Goal: Task Accomplishment & Management: Use online tool/utility

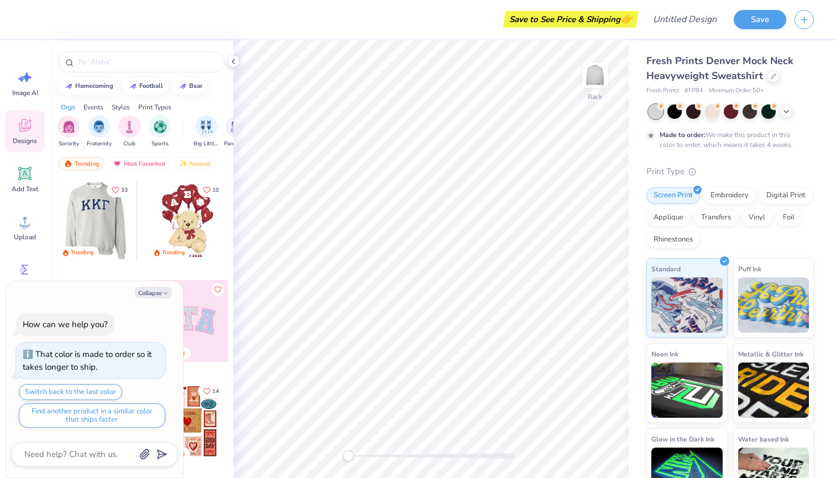
click at [106, 220] on div at bounding box center [96, 221] width 82 height 82
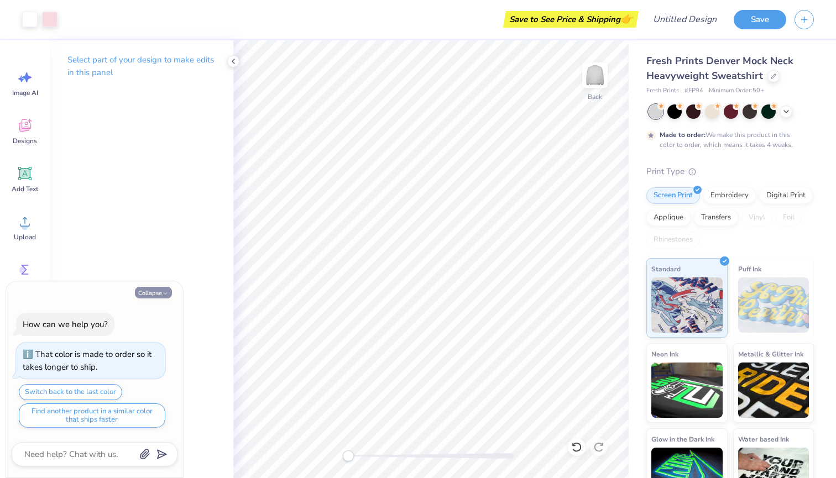
click at [164, 294] on icon "button" at bounding box center [165, 293] width 7 height 7
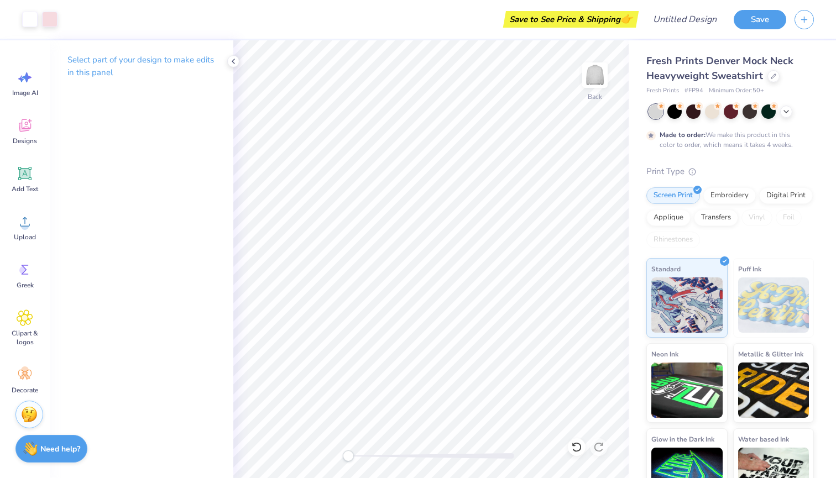
type textarea "x"
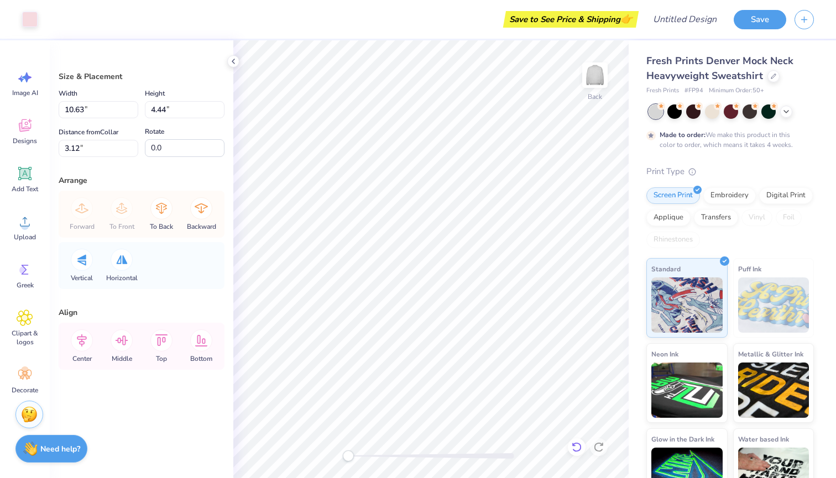
click at [576, 450] on icon at bounding box center [576, 447] width 11 height 11
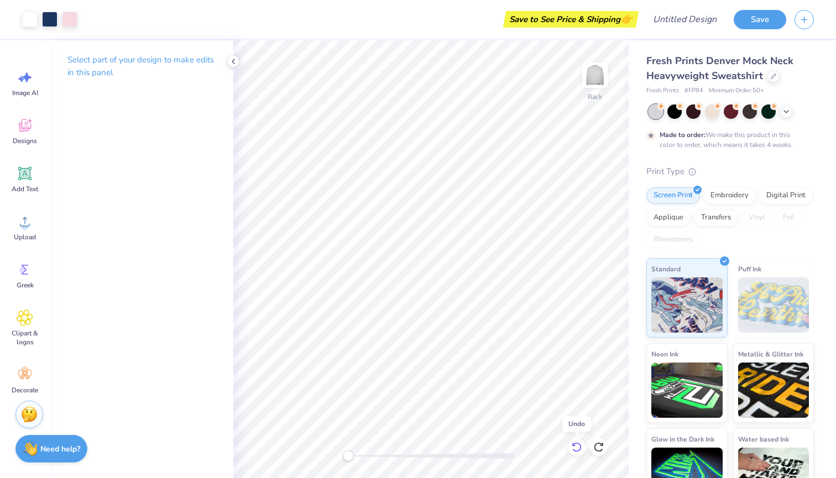
click at [578, 450] on icon at bounding box center [576, 447] width 11 height 11
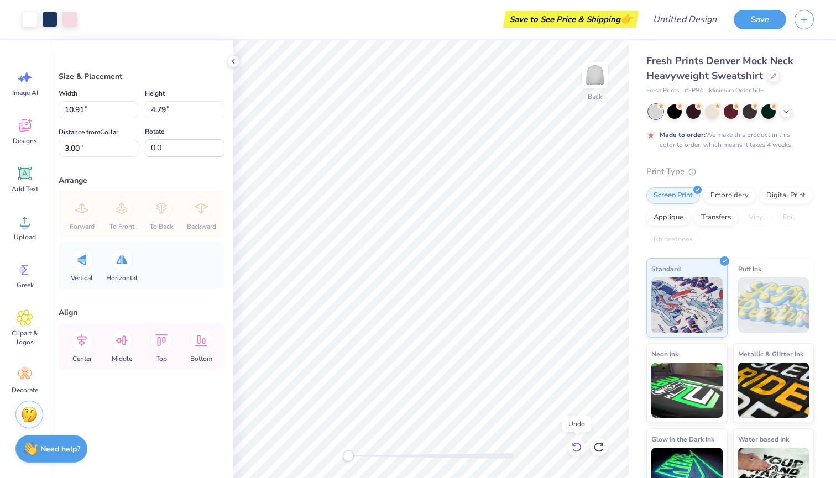
click at [578, 450] on icon at bounding box center [576, 447] width 11 height 11
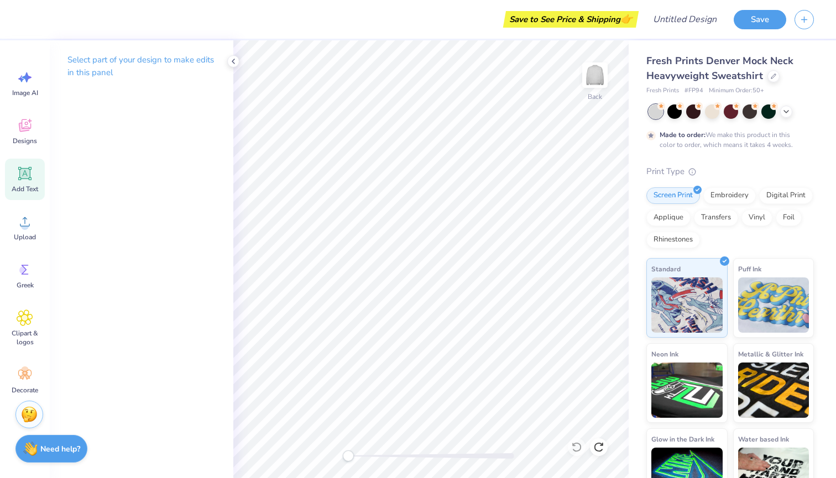
click at [22, 182] on div "Add Text" at bounding box center [25, 179] width 40 height 41
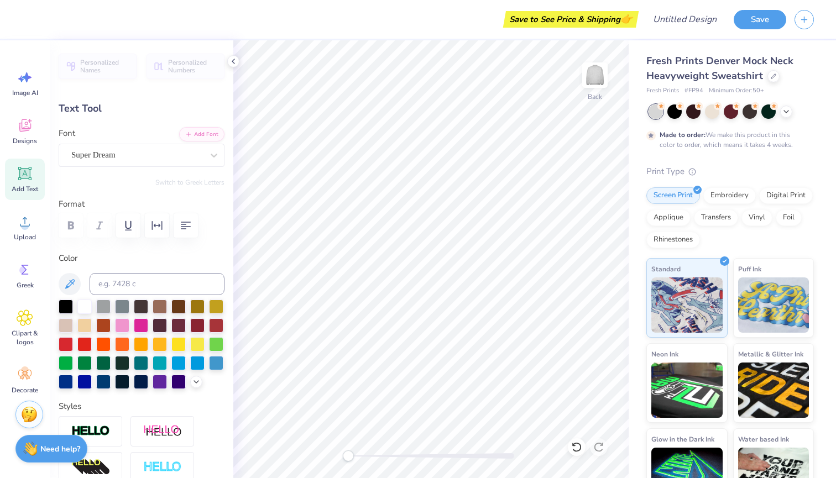
type input "-1.1"
type textarea "T"
type textarea "[US_STATE]"
drag, startPoint x: 70, startPoint y: 348, endPoint x: 82, endPoint y: 346, distance: 12.5
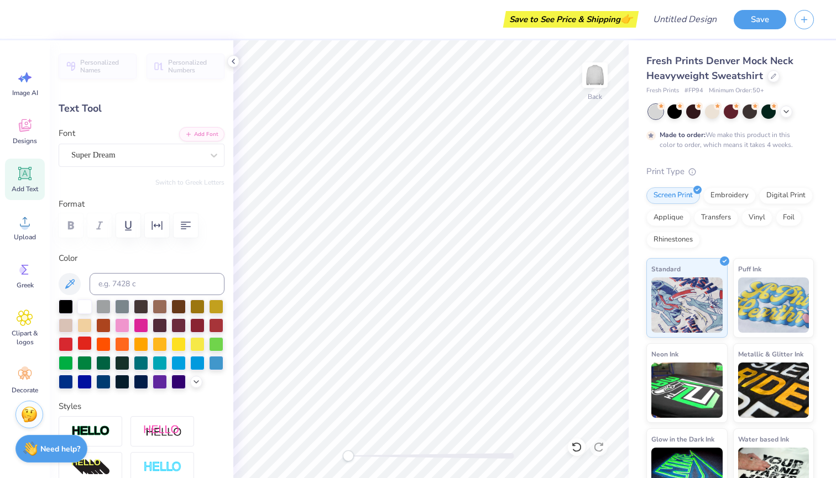
click at [70, 348] on div at bounding box center [66, 344] width 14 height 14
click at [82, 346] on div at bounding box center [84, 343] width 14 height 14
click at [65, 345] on div at bounding box center [66, 343] width 14 height 14
click at [84, 342] on div at bounding box center [84, 343] width 14 height 14
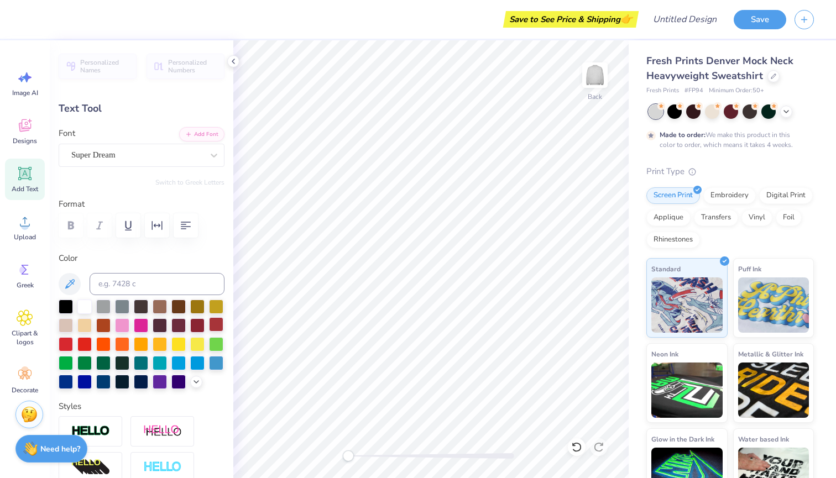
click at [220, 327] on div at bounding box center [216, 324] width 14 height 14
click at [60, 348] on div at bounding box center [66, 343] width 14 height 14
click at [90, 341] on div at bounding box center [84, 343] width 14 height 14
type input "0.0"
type input "10.67"
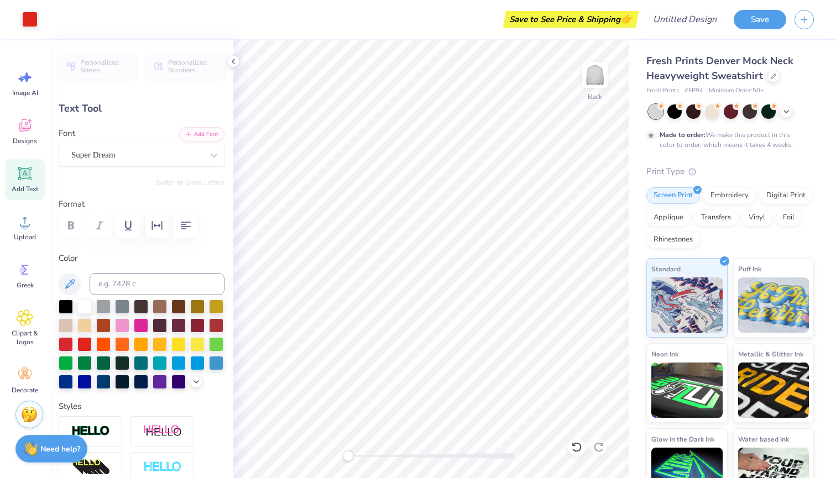
type input "2.15"
type input "3.67"
type input "0.0"
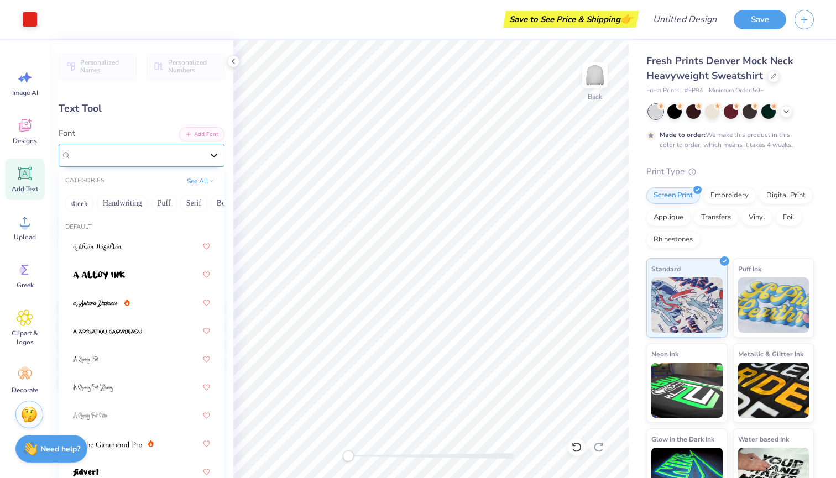
click at [211, 158] on icon at bounding box center [213, 155] width 11 height 11
click at [114, 208] on button "Handwriting" at bounding box center [122, 204] width 51 height 18
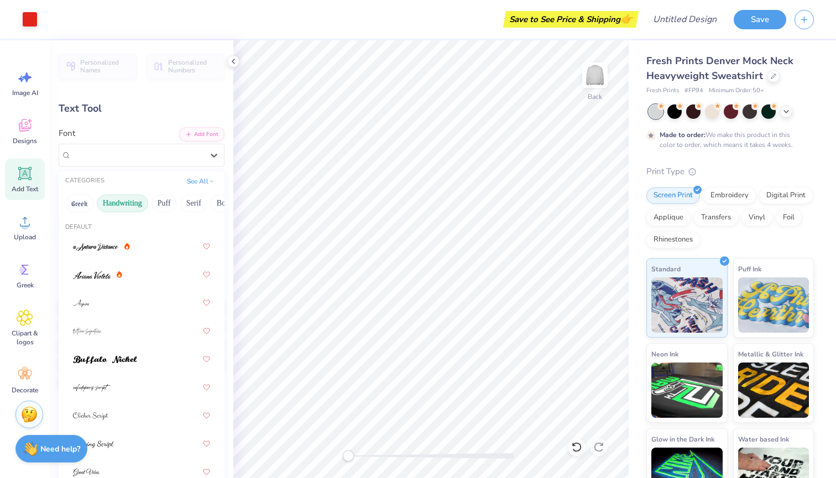
click at [118, 202] on button "Handwriting" at bounding box center [122, 204] width 51 height 18
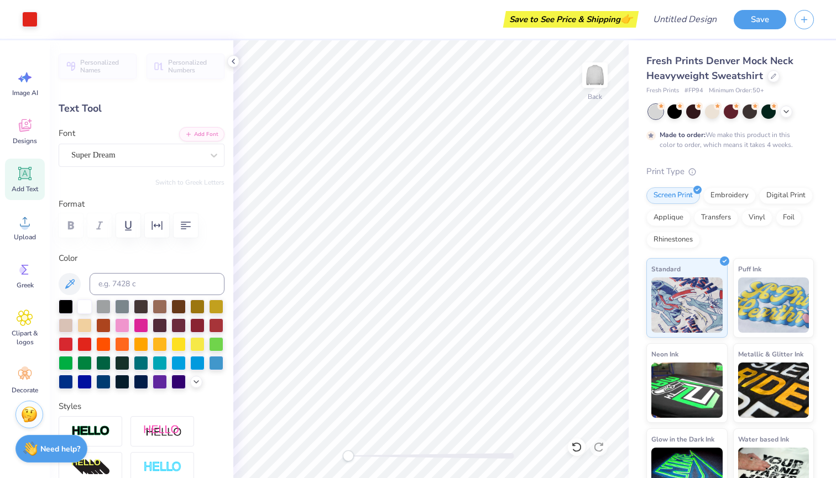
type input "3.63"
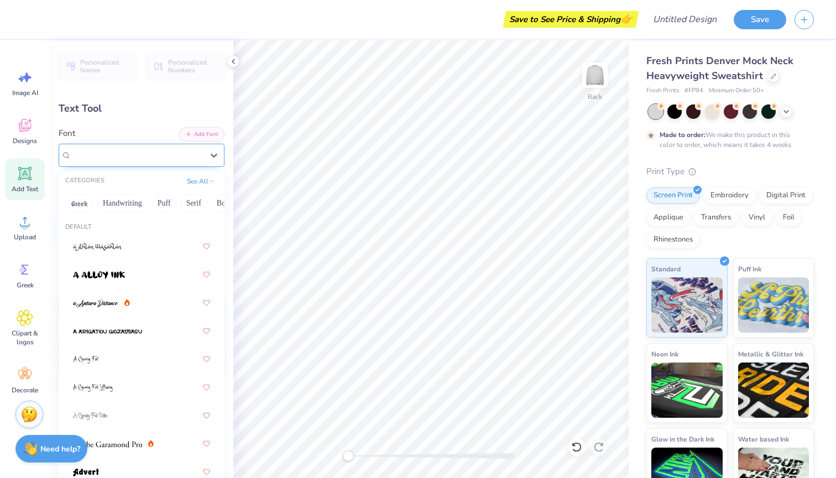
click at [154, 155] on div "Super Dream" at bounding box center [137, 155] width 134 height 17
click at [131, 201] on button "Handwriting" at bounding box center [122, 204] width 51 height 18
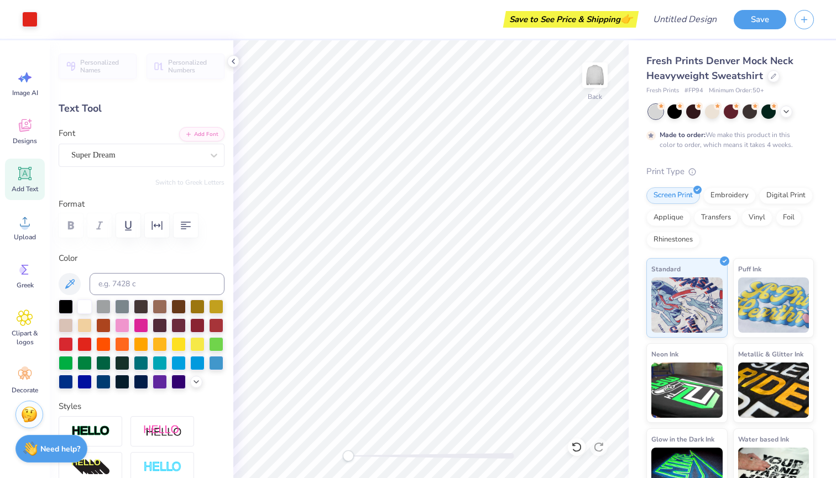
type input "-1.1"
click at [160, 155] on div "Super Dream" at bounding box center [137, 155] width 134 height 17
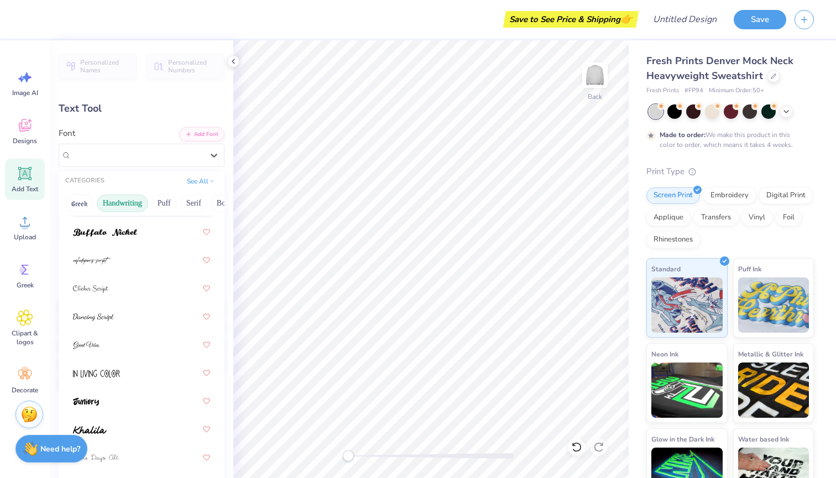
scroll to position [130, 0]
click at [141, 322] on div at bounding box center [141, 314] width 137 height 20
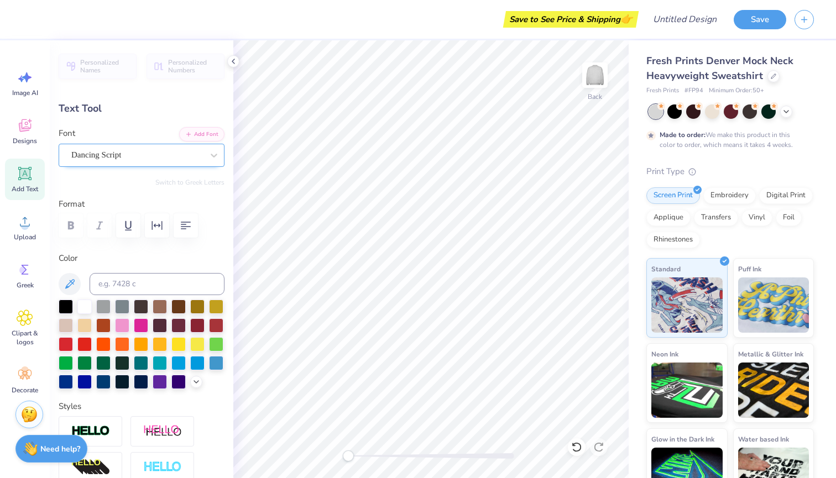
click at [127, 148] on div at bounding box center [137, 155] width 132 height 15
click at [137, 165] on div "Dancing Script" at bounding box center [142, 155] width 166 height 23
click at [139, 157] on div "Dancing Script" at bounding box center [137, 155] width 132 height 13
click at [202, 152] on div "Dancing Script" at bounding box center [137, 155] width 132 height 13
click at [205, 155] on div at bounding box center [214, 155] width 20 height 20
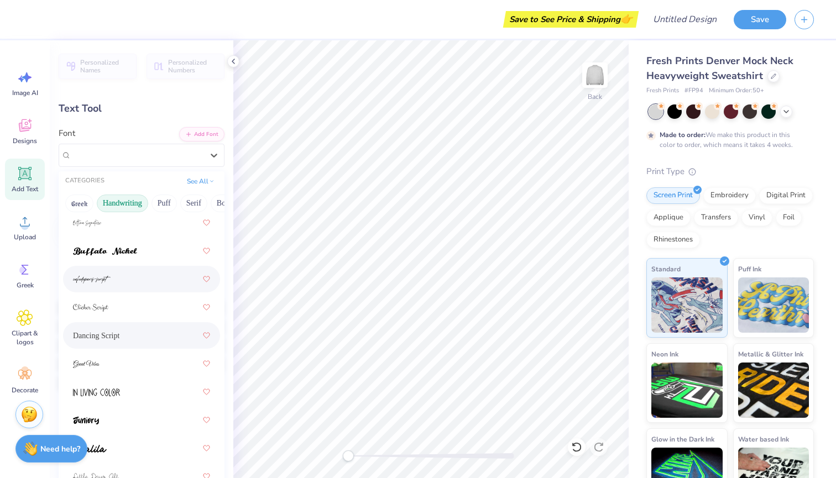
scroll to position [152, 0]
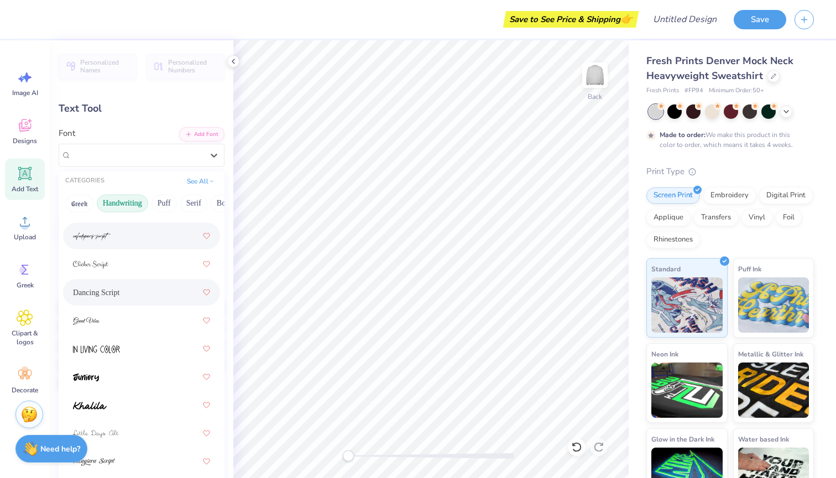
click at [131, 242] on div at bounding box center [141, 236] width 137 height 20
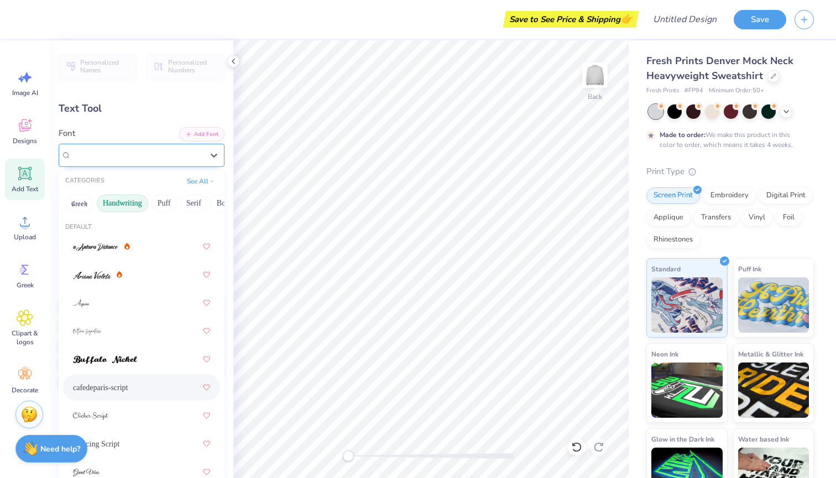
click at [163, 157] on div "cafedeparis-script" at bounding box center [137, 155] width 134 height 17
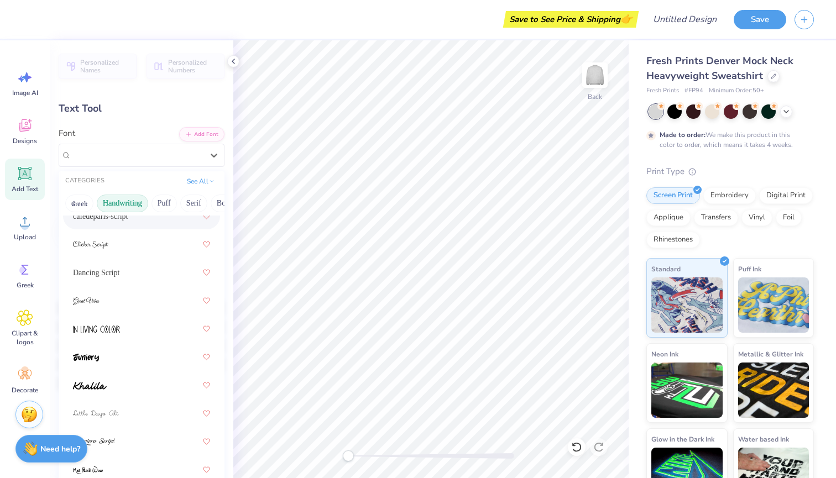
scroll to position [247, 0]
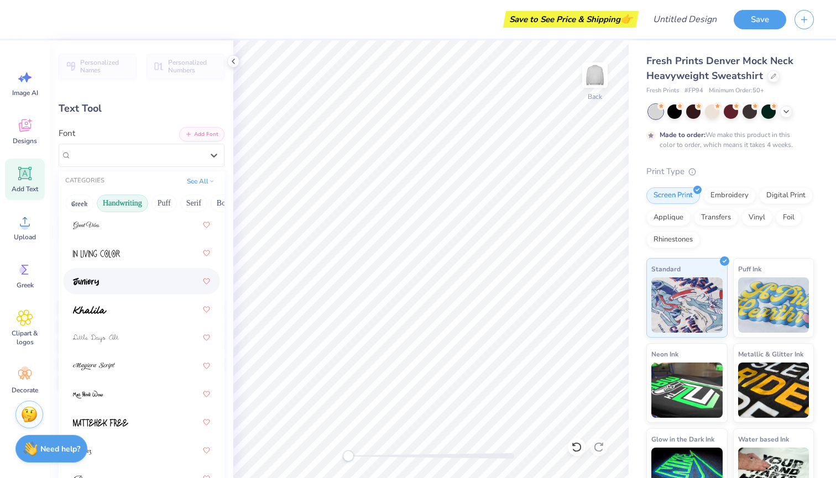
click at [153, 286] on div at bounding box center [141, 282] width 137 height 20
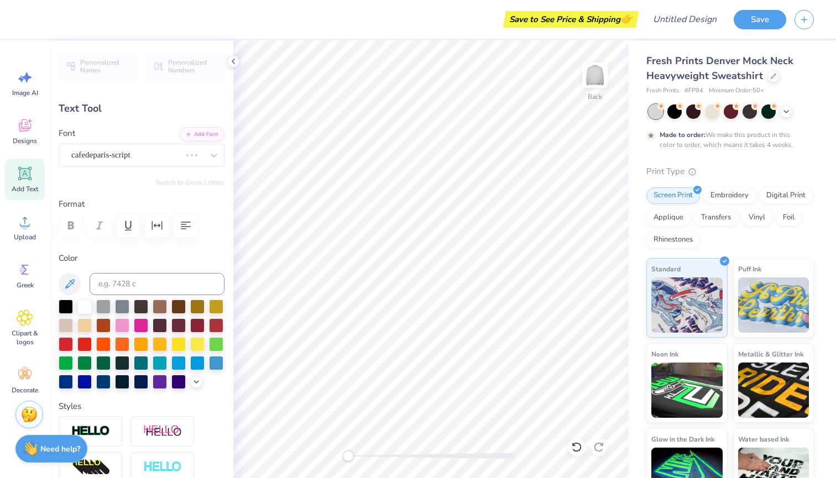
click at [160, 169] on div "Personalized Names Personalized Numbers Text Tool Add Font Font cafedeparis-scr…" at bounding box center [142, 259] width 184 height 438
click at [159, 155] on div "cafedeparis-script" at bounding box center [126, 155] width 112 height 17
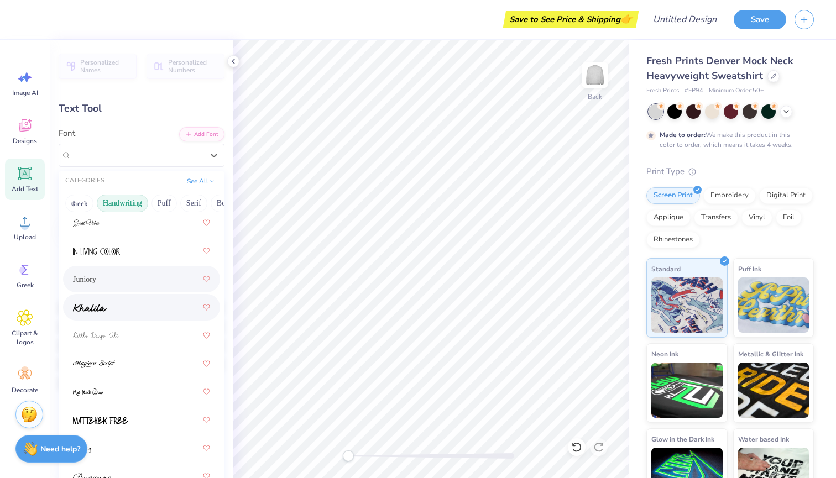
scroll to position [248, 0]
click at [126, 255] on div at bounding box center [141, 253] width 137 height 20
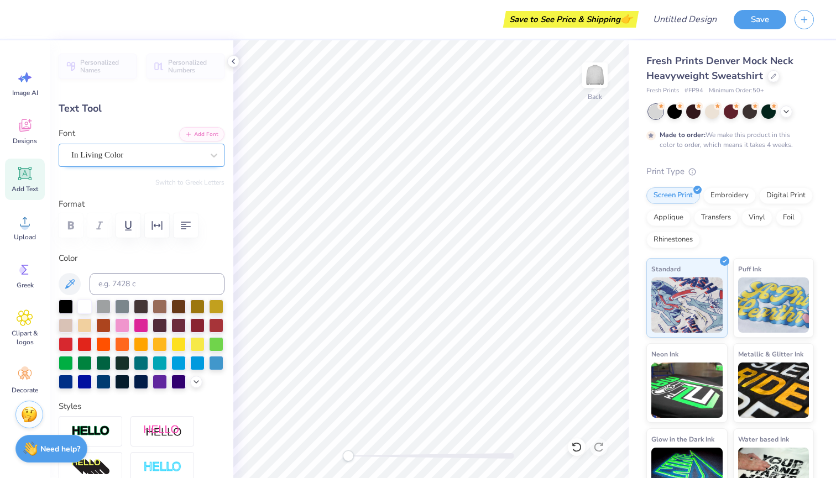
click at [159, 150] on div "In Living Color" at bounding box center [137, 155] width 134 height 17
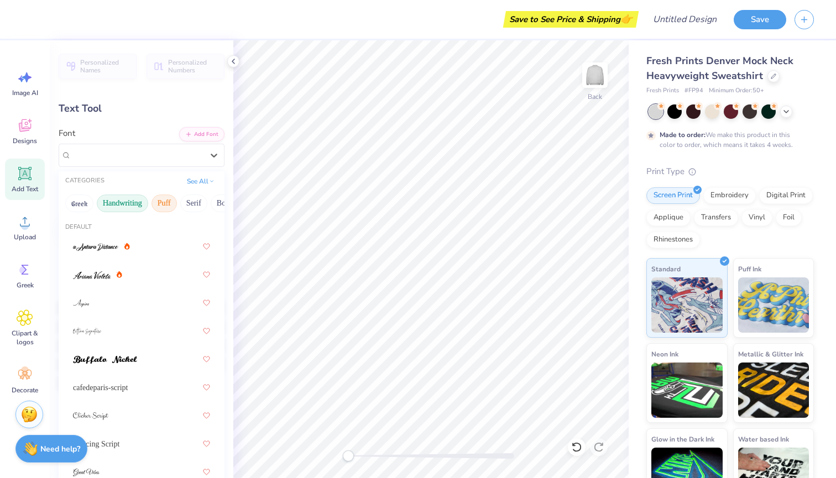
click at [164, 204] on button "Puff" at bounding box center [164, 204] width 25 height 18
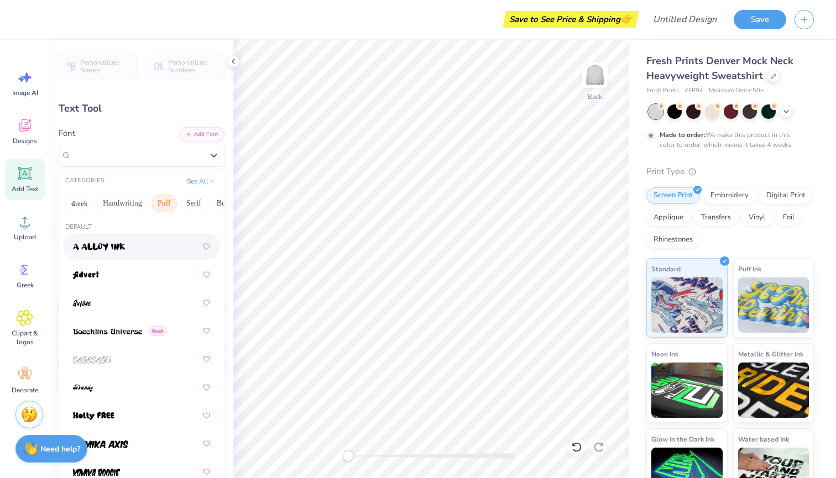
click at [150, 252] on div at bounding box center [141, 247] width 137 height 20
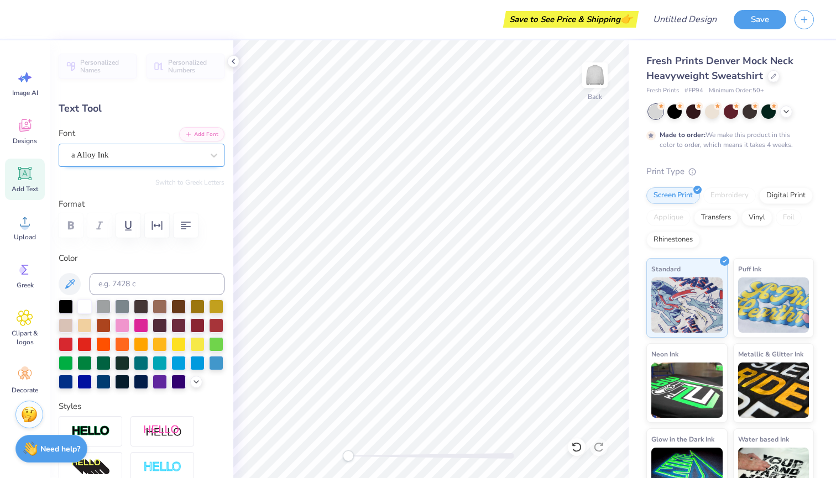
click at [152, 152] on div "a Alloy Ink" at bounding box center [137, 155] width 134 height 17
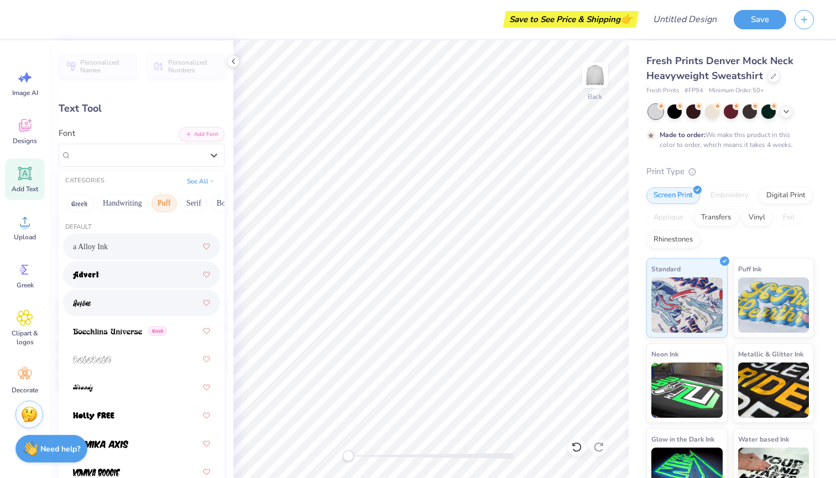
click at [138, 283] on div at bounding box center [141, 275] width 137 height 20
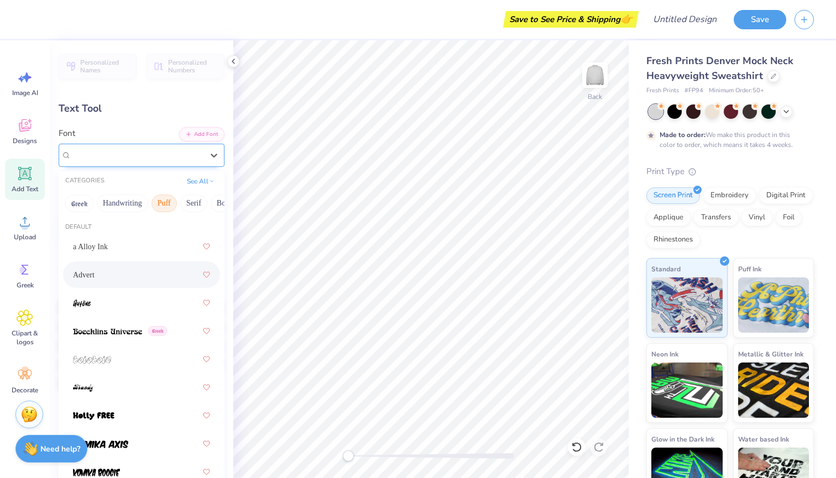
click at [161, 160] on div "Advert" at bounding box center [137, 155] width 134 height 17
click at [132, 303] on div at bounding box center [141, 303] width 137 height 20
click at [165, 160] on div "Autone" at bounding box center [137, 155] width 134 height 17
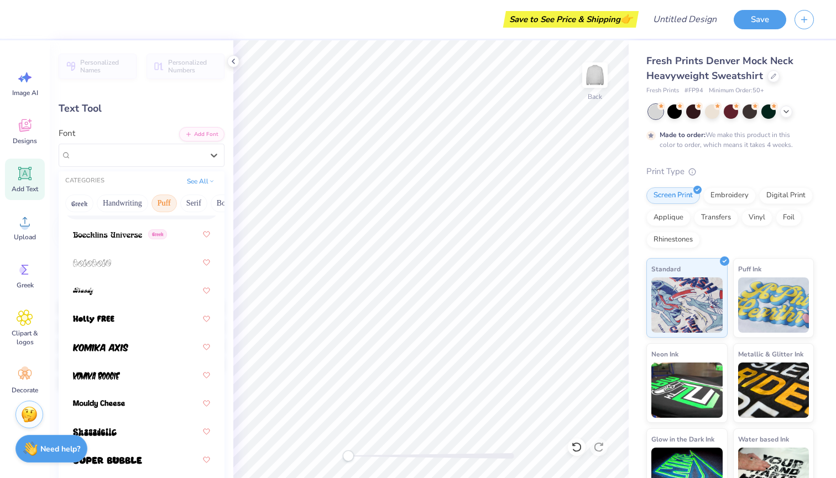
scroll to position [106, 0]
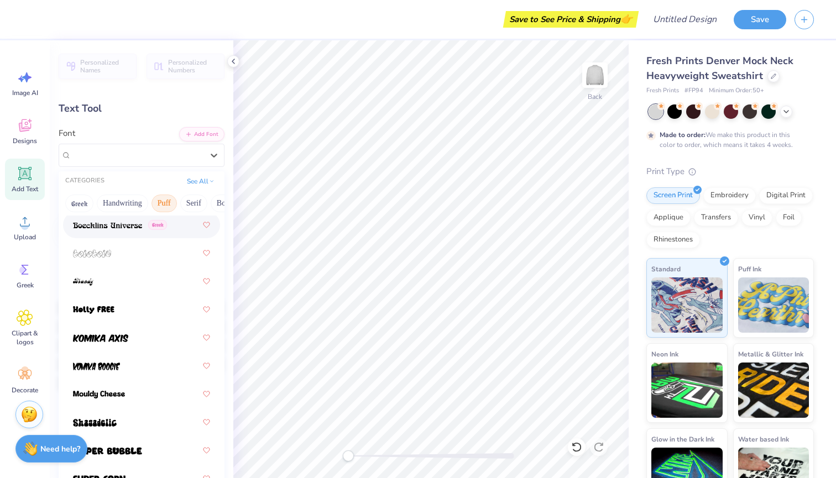
click at [127, 225] on img at bounding box center [107, 226] width 69 height 8
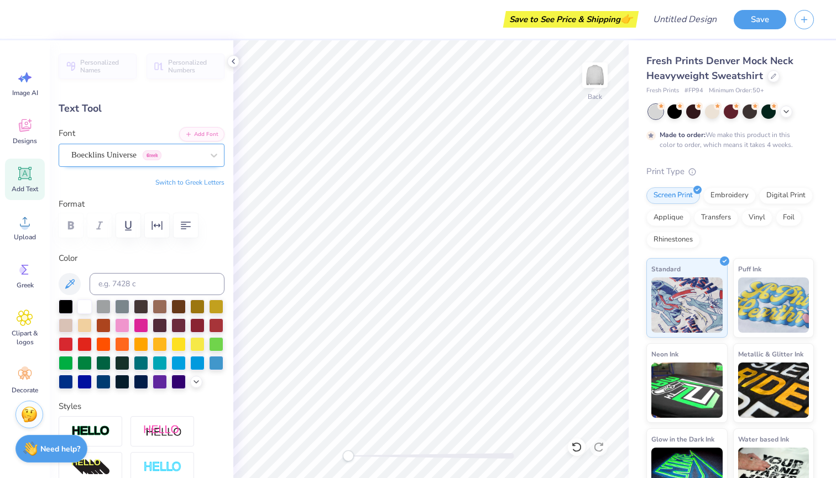
click at [119, 155] on span "Boecklins Universe" at bounding box center [103, 155] width 65 height 13
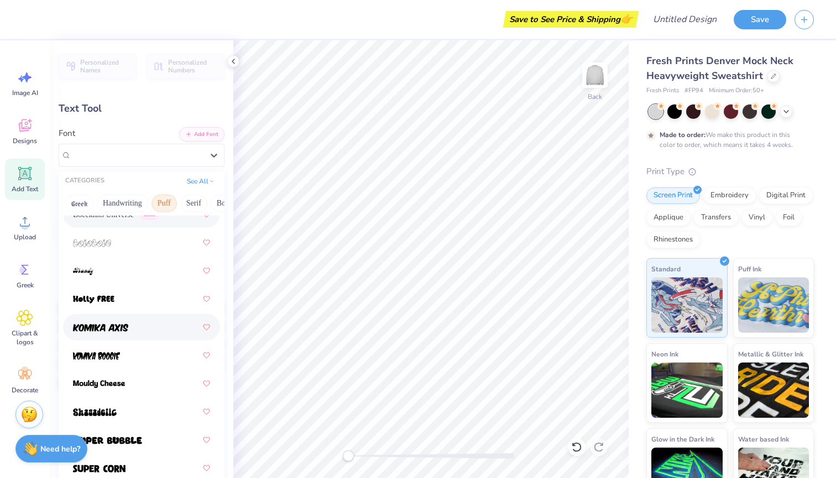
scroll to position [116, 0]
click at [128, 249] on div at bounding box center [141, 243] width 137 height 20
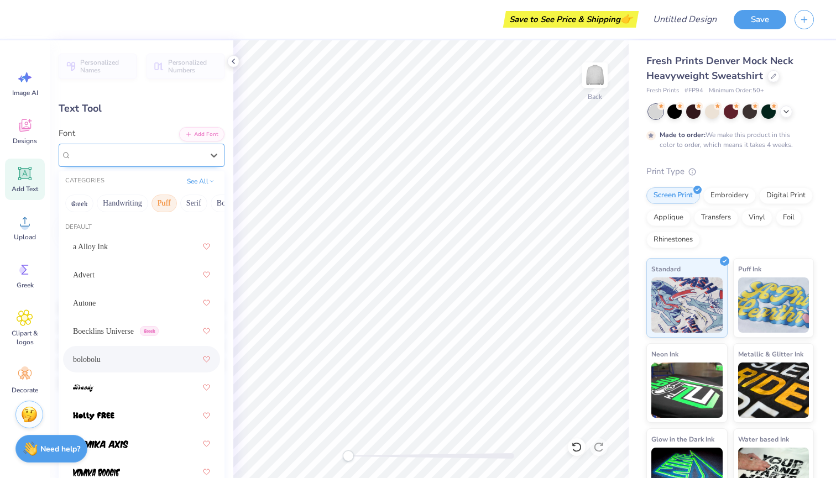
click at [126, 161] on div at bounding box center [137, 155] width 132 height 15
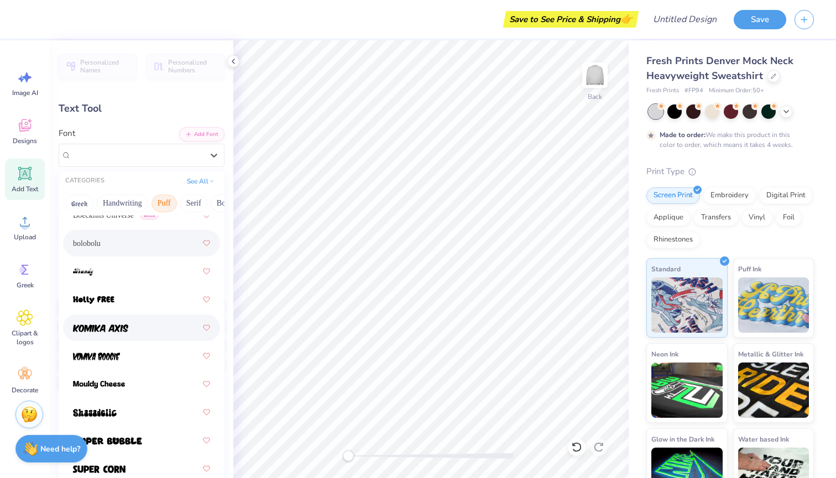
click at [133, 331] on div at bounding box center [141, 328] width 137 height 20
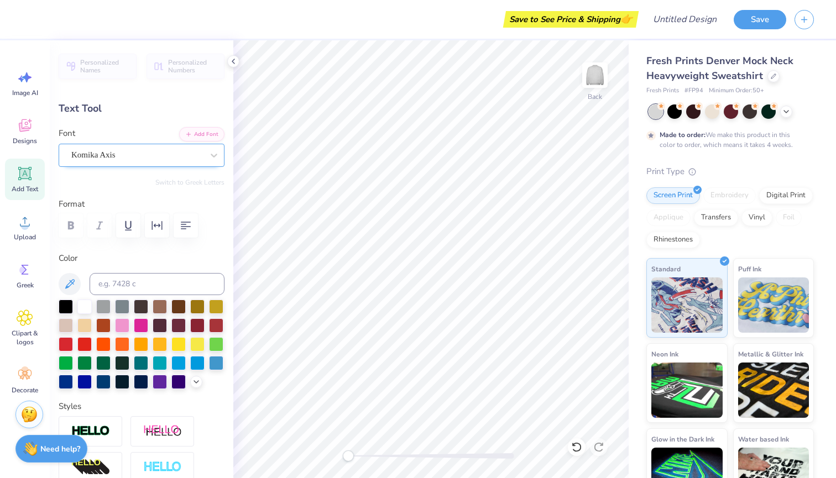
click at [143, 163] on div "Komika Axis" at bounding box center [137, 155] width 134 height 17
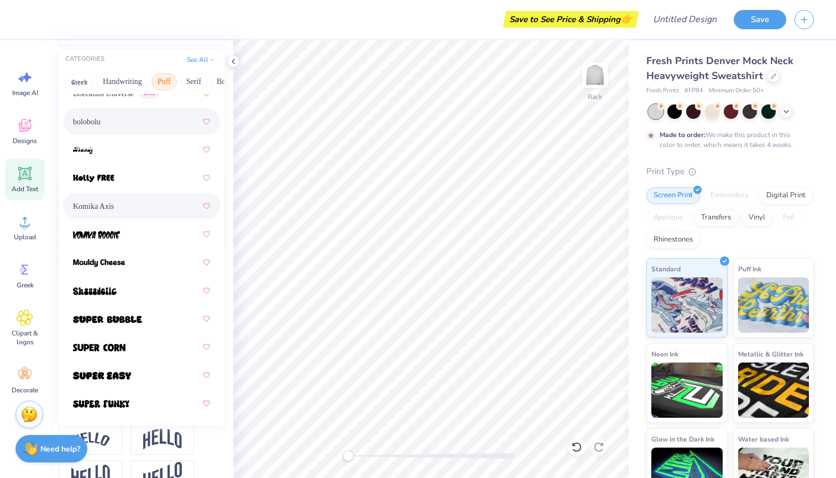
scroll to position [125, 0]
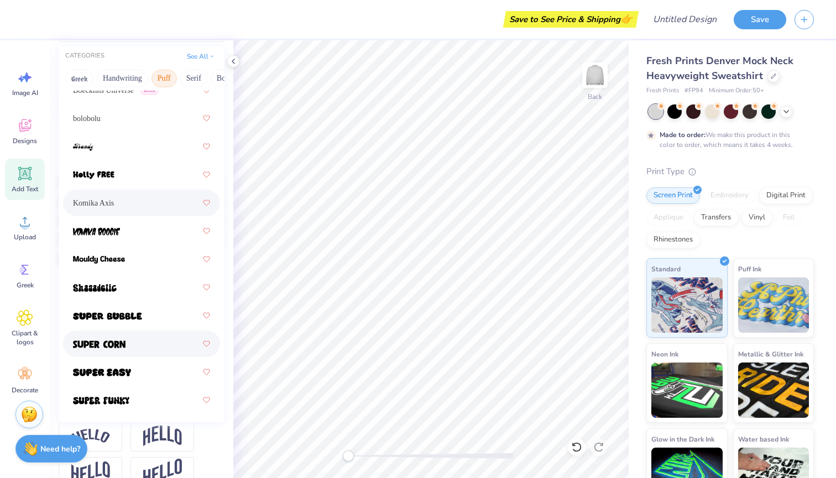
click at [160, 341] on div at bounding box center [141, 344] width 137 height 20
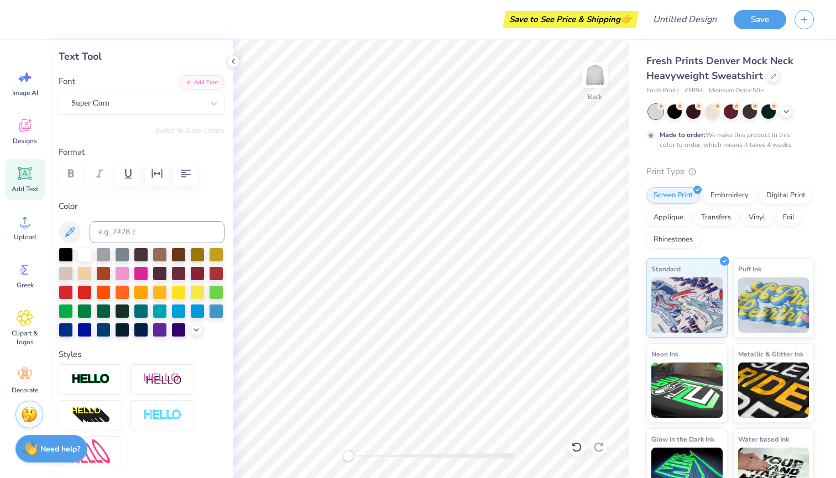
scroll to position [44, 0]
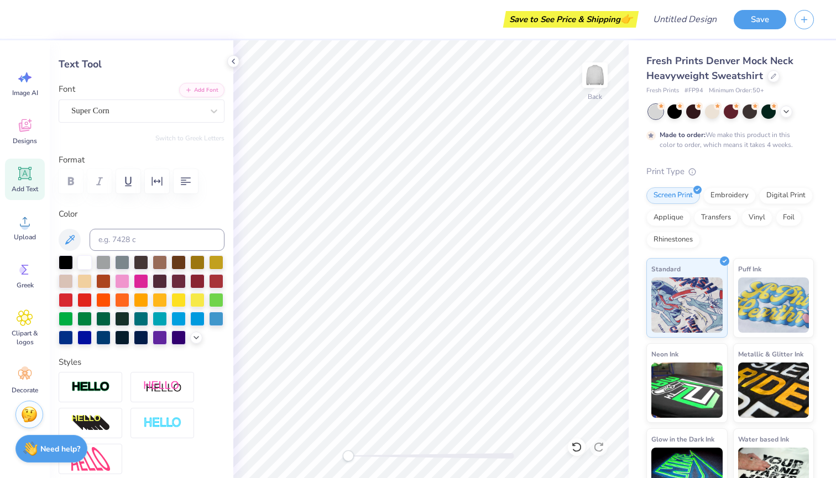
click at [150, 123] on div "Personalized Names Personalized Numbers Text Tool Add Font Font Super Corn Swit…" at bounding box center [142, 259] width 184 height 438
click at [150, 114] on div "Super Corn" at bounding box center [137, 110] width 134 height 17
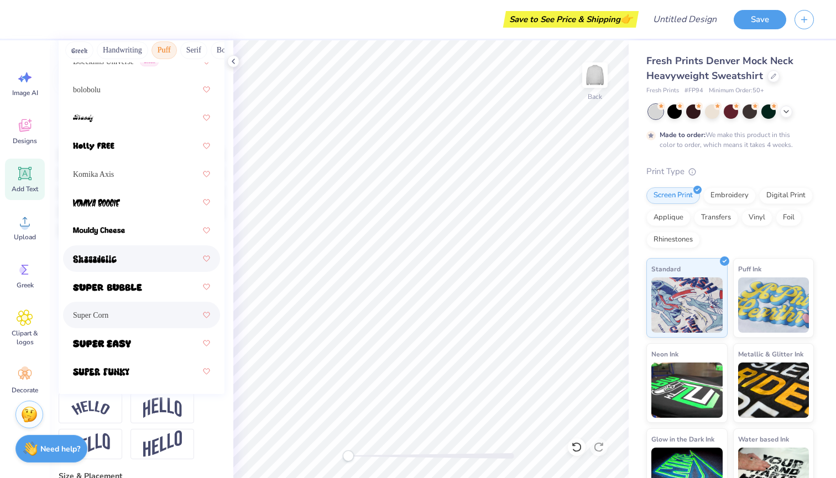
scroll to position [116, 0]
click at [173, 187] on div "Komika Axis" at bounding box center [141, 174] width 157 height 27
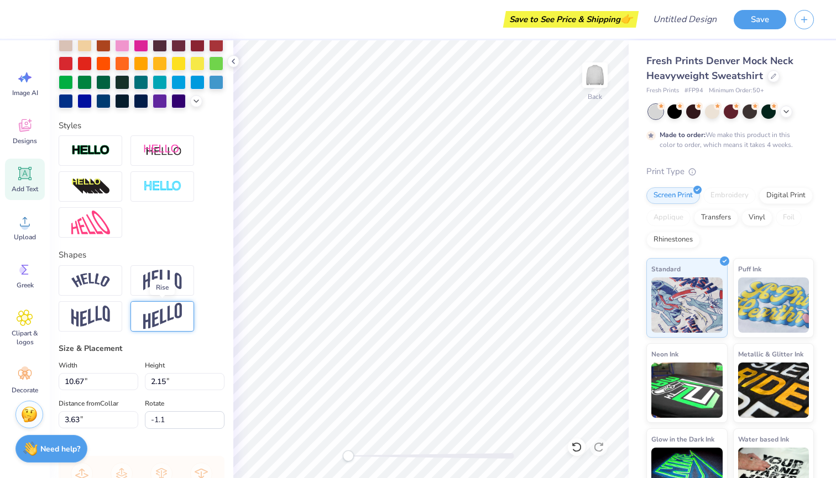
scroll to position [282, 0]
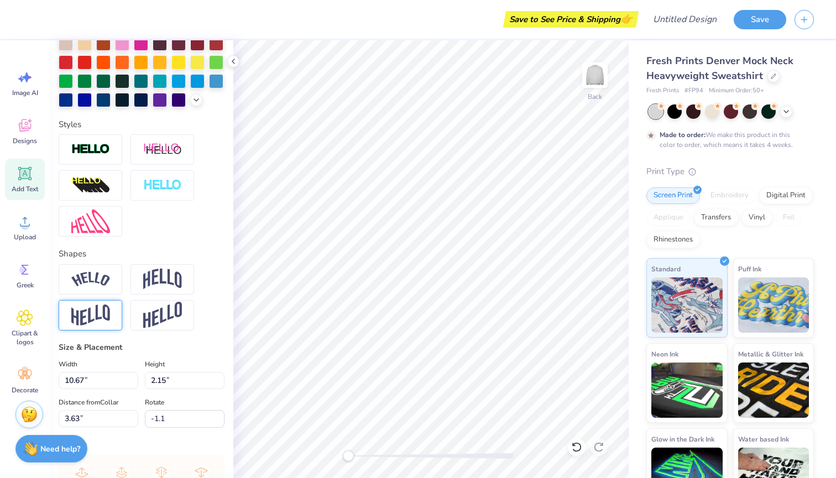
click at [106, 311] on img at bounding box center [90, 316] width 39 height 22
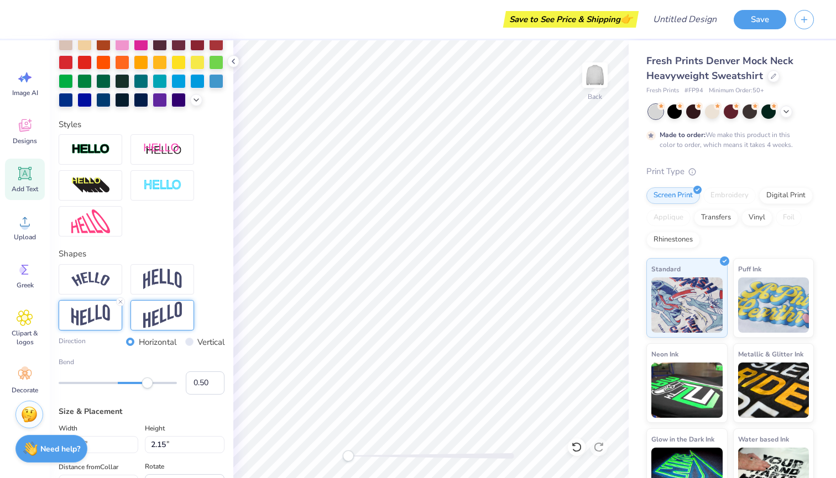
click at [158, 309] on img at bounding box center [162, 315] width 39 height 27
click at [158, 290] on div at bounding box center [163, 279] width 64 height 30
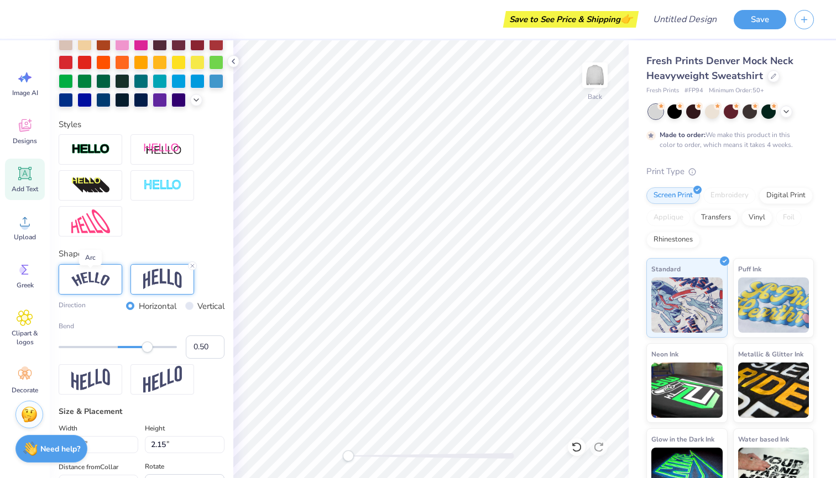
click at [93, 278] on img at bounding box center [90, 279] width 39 height 15
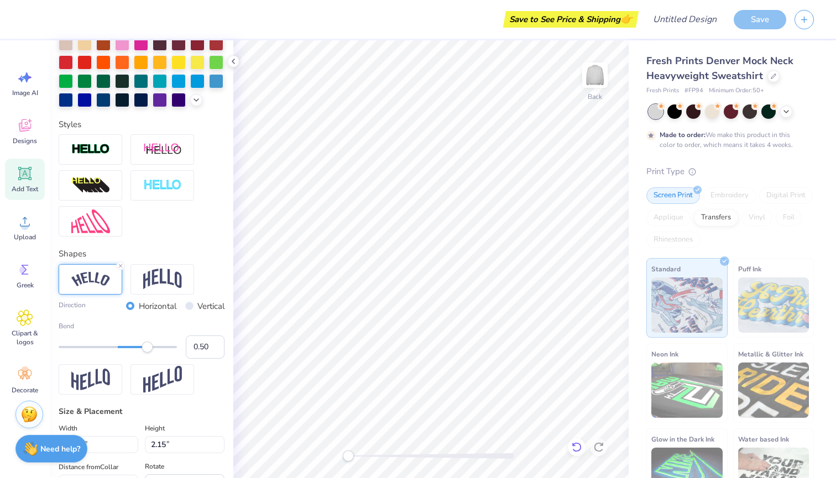
click at [578, 445] on icon at bounding box center [576, 447] width 11 height 11
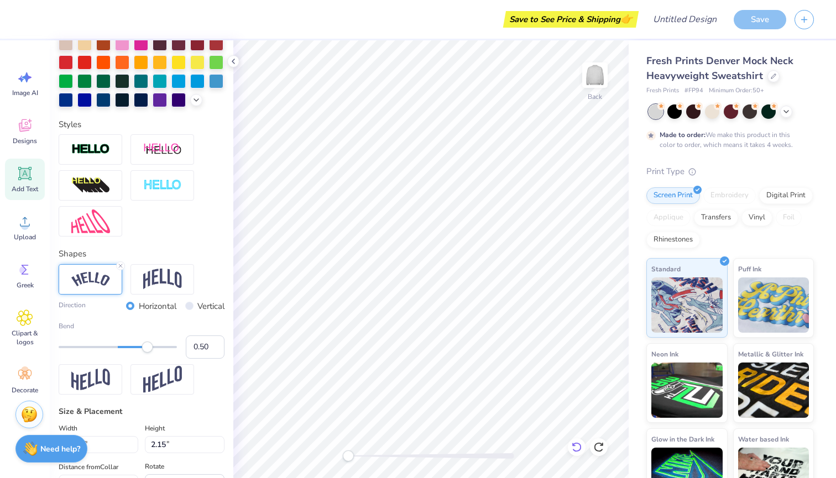
type input "13.77"
type input "5.00"
type input "2.31"
click at [579, 445] on icon at bounding box center [576, 447] width 11 height 11
type input "13.73"
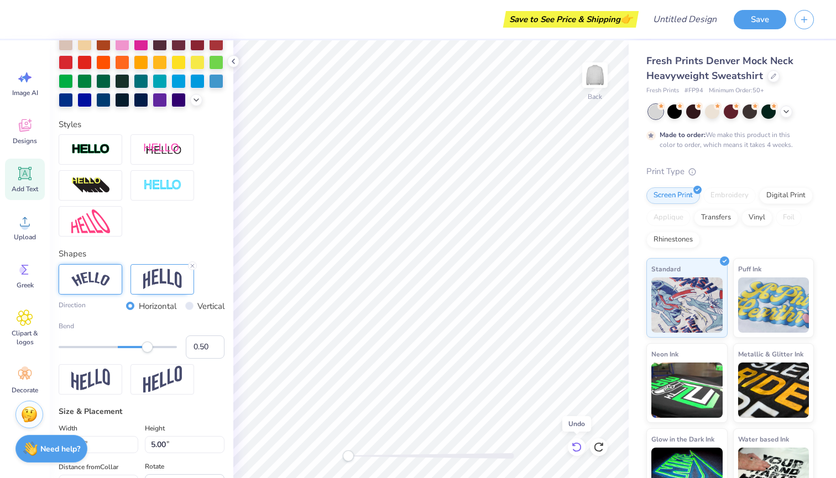
type input "4.54"
type input "2.48"
click at [580, 447] on icon at bounding box center [576, 447] width 11 height 11
type input "13.77"
type input "3.33"
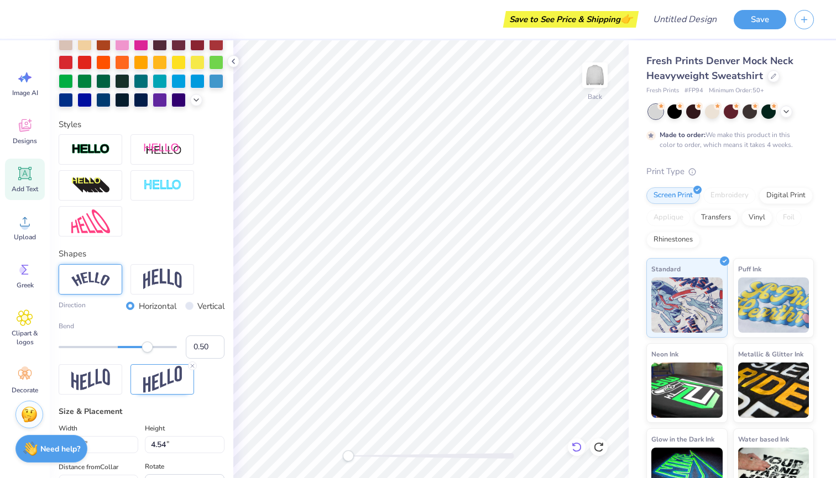
type input "3.08"
click at [208, 264] on div "Shapes Direction Horizontal Vertical Bend 0.50" at bounding box center [142, 321] width 166 height 147
type input "0.79"
drag, startPoint x: 148, startPoint y: 349, endPoint x: 164, endPoint y: 349, distance: 16.6
click at [164, 349] on div "Accessibility label" at bounding box center [164, 347] width 11 height 11
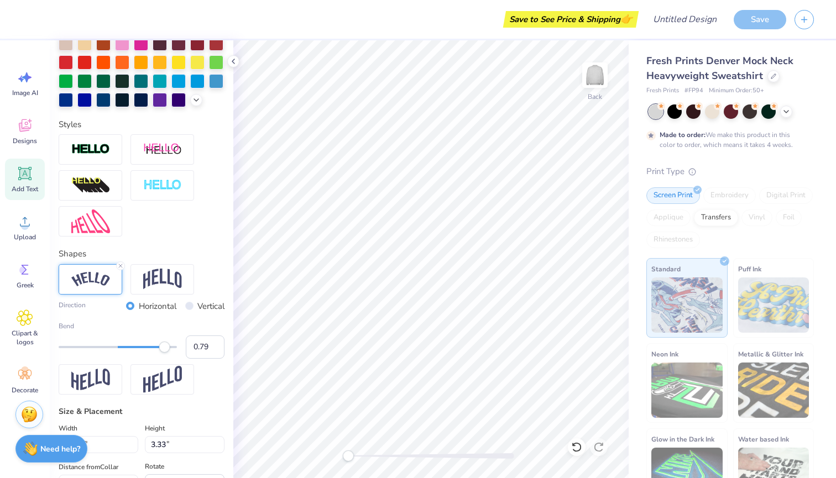
click at [164, 349] on div "Accessibility label" at bounding box center [164, 347] width 11 height 11
click at [580, 450] on icon at bounding box center [576, 447] width 9 height 10
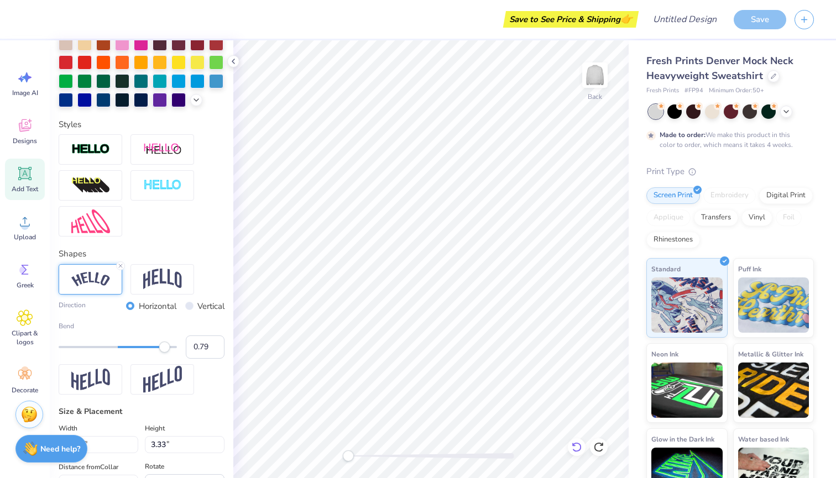
type input "0.50"
click at [173, 252] on div "Shapes Direction Horizontal Vertical Bend 0.50" at bounding box center [142, 321] width 166 height 147
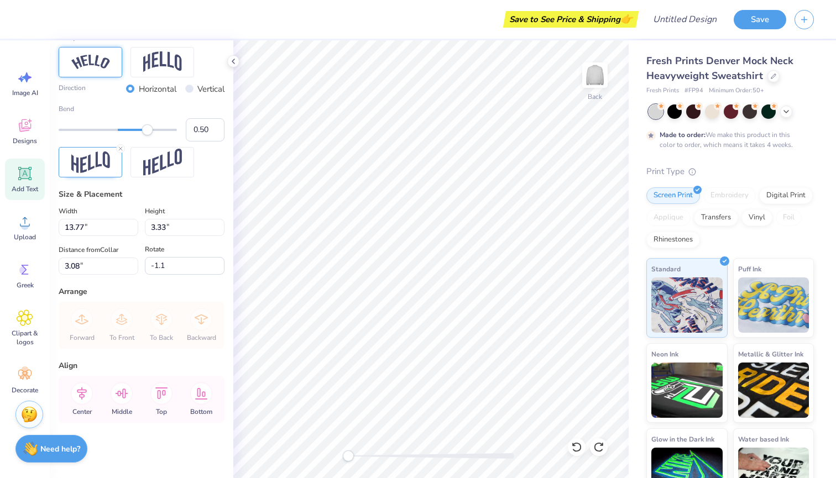
scroll to position [500, 0]
click at [124, 227] on input "13.77" at bounding box center [99, 227] width 80 height 17
click at [172, 228] on input "3.33" at bounding box center [185, 227] width 80 height 17
click at [218, 225] on input "3.34" at bounding box center [185, 227] width 80 height 17
click at [218, 225] on input "3.35" at bounding box center [185, 227] width 80 height 17
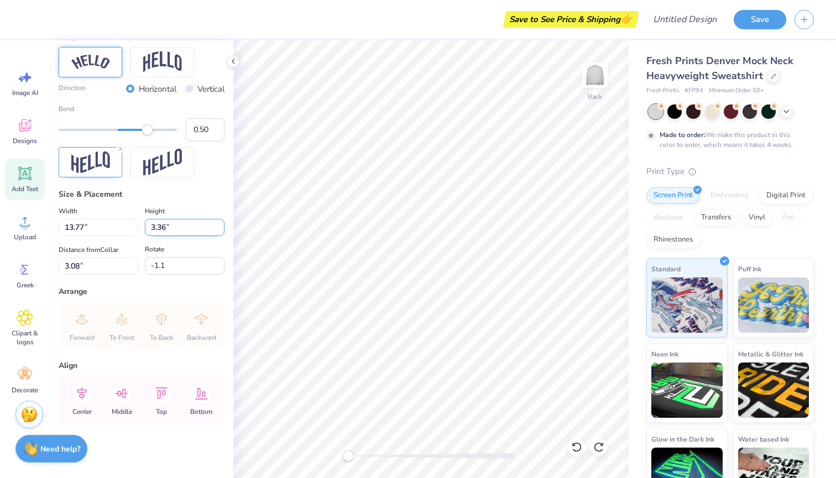
click at [219, 224] on input "3.36" at bounding box center [185, 227] width 80 height 17
type input "3.37"
click at [219, 224] on input "3.37" at bounding box center [185, 227] width 80 height 17
click at [219, 201] on div "Size & Placement Width 13.77 13.77 " Height 3.37 3.37 " Distance from Collar 3.…" at bounding box center [142, 232] width 166 height 86
type input "13.95"
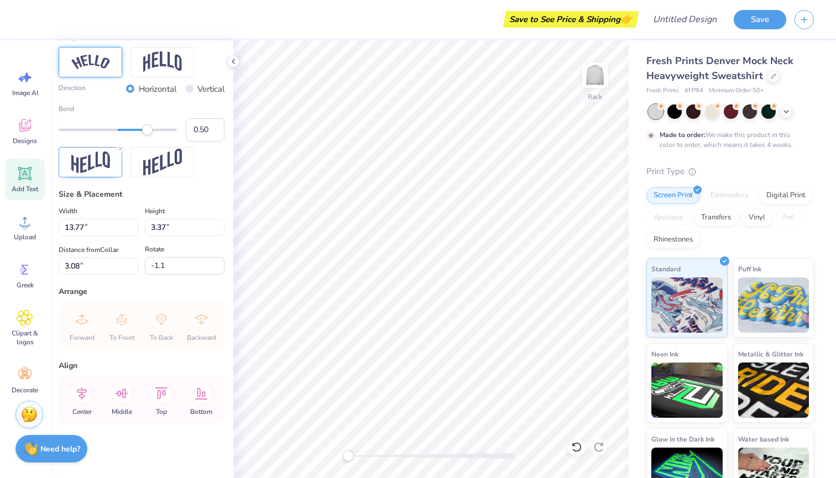
type input "3.06"
click at [220, 225] on input "3.38" at bounding box center [185, 227] width 80 height 17
click at [220, 225] on input "3.39" at bounding box center [185, 227] width 80 height 17
click at [220, 225] on input "3.4" at bounding box center [185, 227] width 80 height 17
click at [220, 225] on input "3.41" at bounding box center [185, 227] width 80 height 17
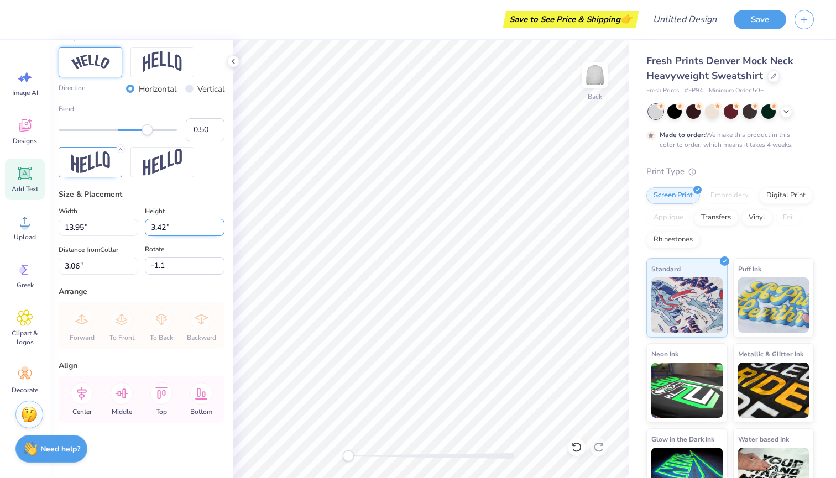
click at [220, 225] on input "3.42" at bounding box center [185, 227] width 80 height 17
click at [220, 225] on input "3.43" at bounding box center [185, 227] width 80 height 17
click at [220, 225] on input "3.44" at bounding box center [185, 227] width 80 height 17
type input "3.45"
click at [220, 225] on input "3.45" at bounding box center [185, 227] width 80 height 17
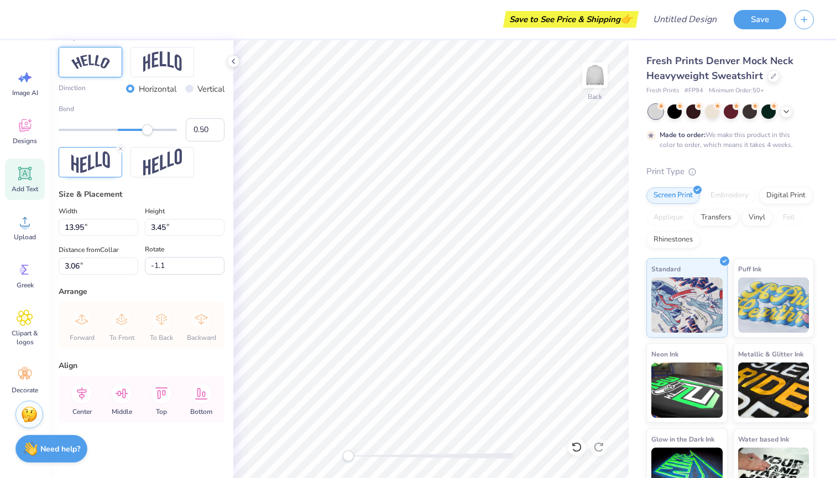
click at [214, 196] on div "Size & Placement" at bounding box center [142, 195] width 166 height 12
type input "14.28"
type input "3.02"
click at [214, 196] on div "Size & Placement" at bounding box center [142, 195] width 166 height 12
type input "0.0"
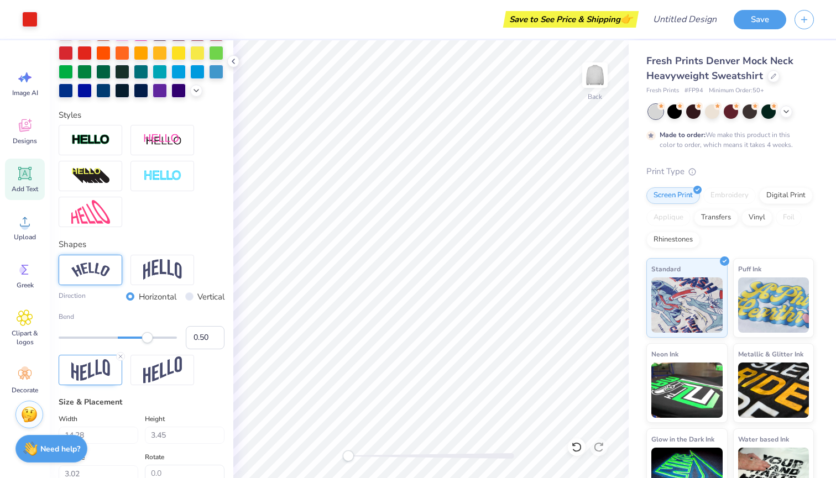
scroll to position [200, 0]
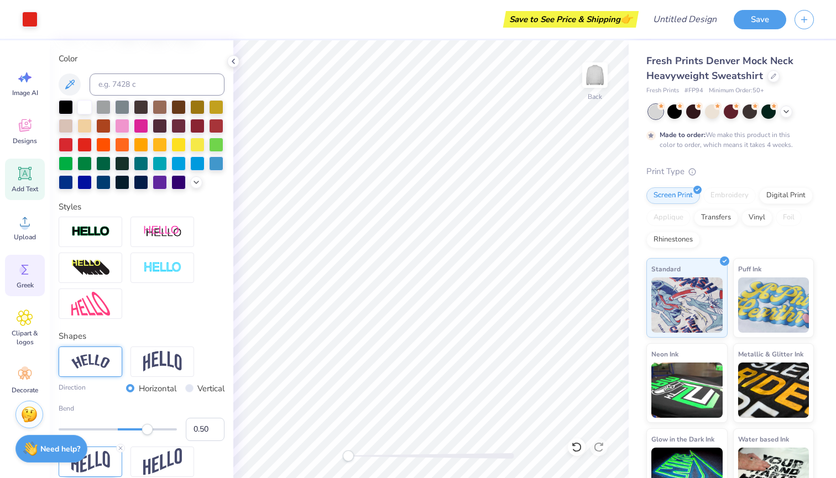
click at [29, 265] on icon at bounding box center [25, 270] width 17 height 17
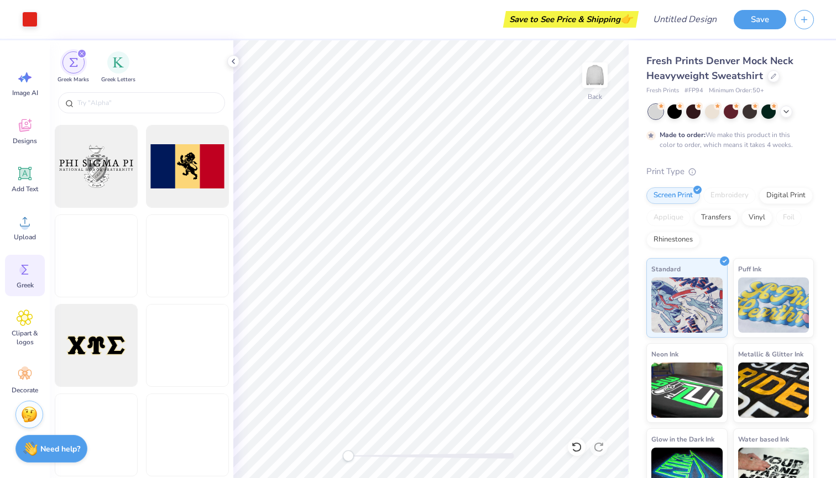
scroll to position [860, 0]
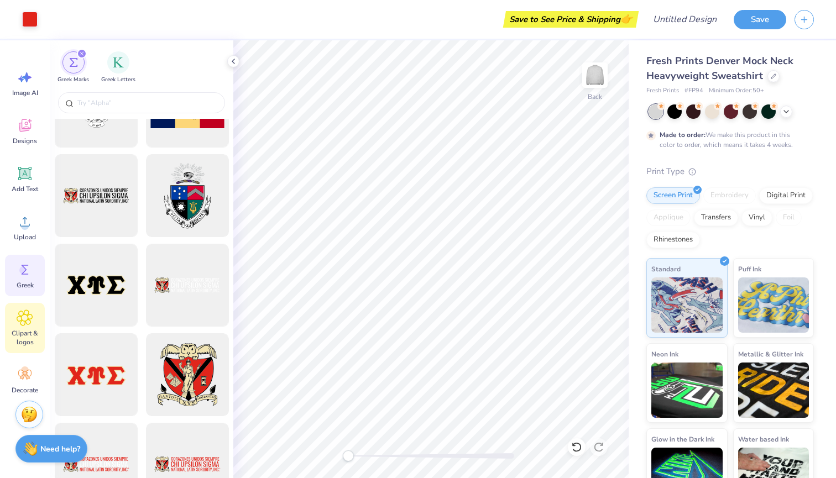
click at [22, 322] on icon at bounding box center [25, 318] width 16 height 17
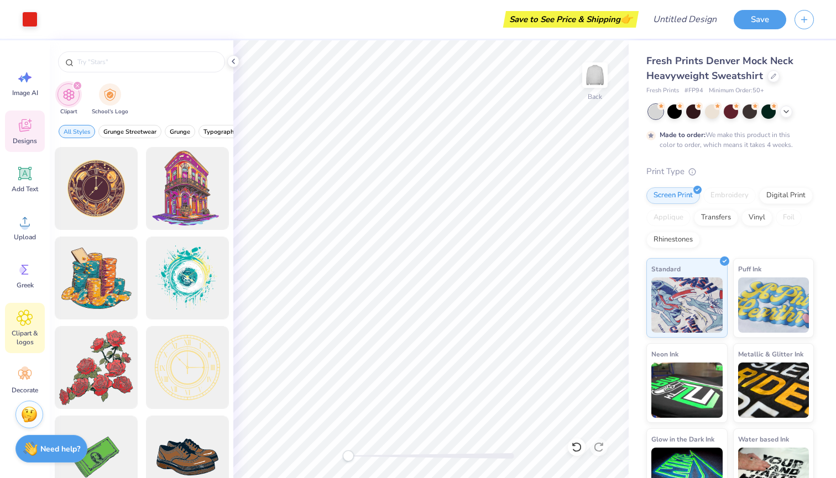
click at [25, 132] on icon at bounding box center [25, 125] width 17 height 17
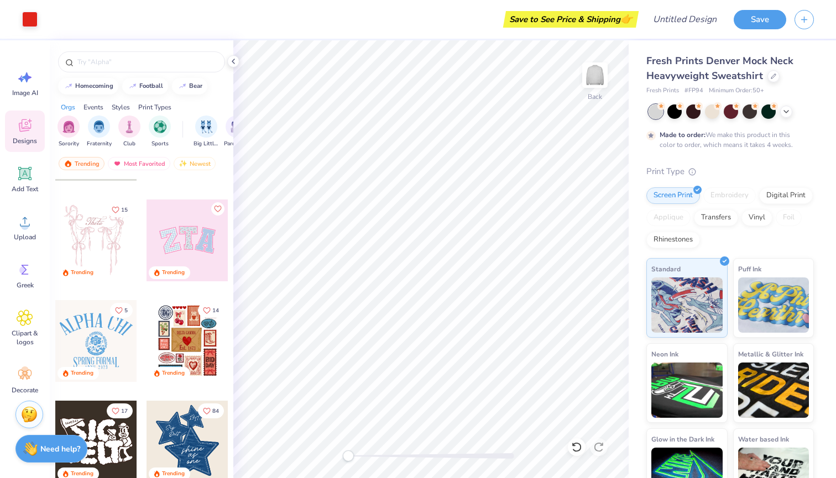
scroll to position [68, 0]
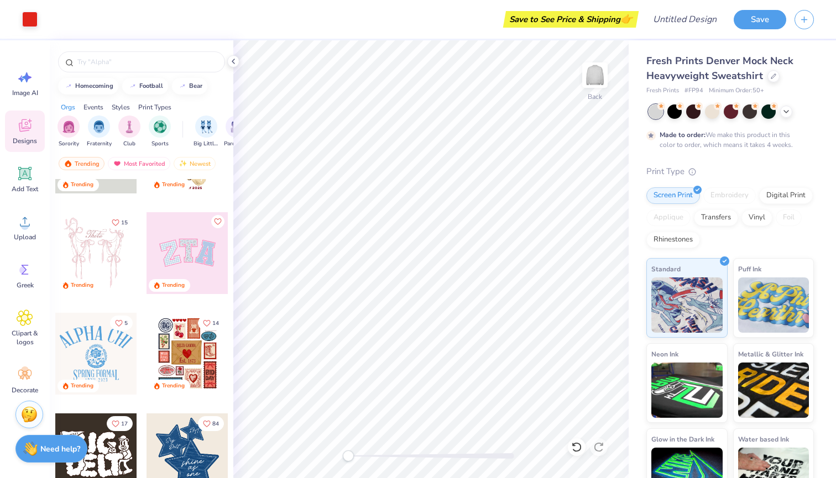
click at [173, 263] on div at bounding box center [188, 253] width 82 height 82
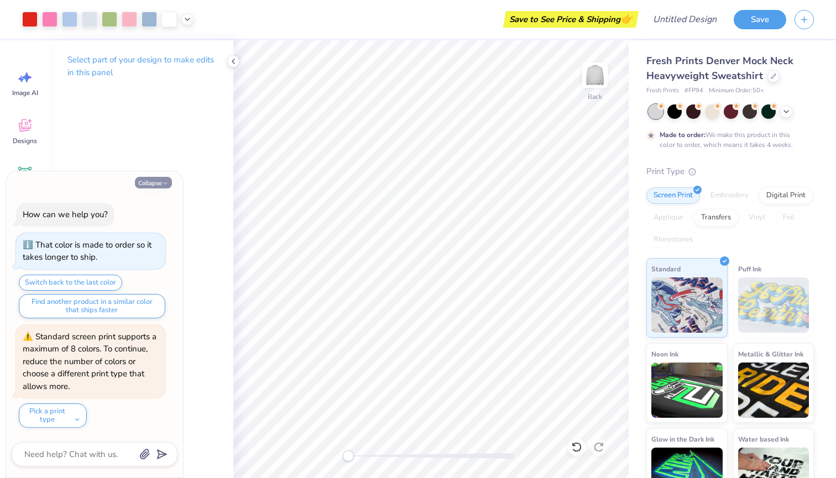
click at [151, 184] on button "Collapse" at bounding box center [153, 183] width 37 height 12
type textarea "x"
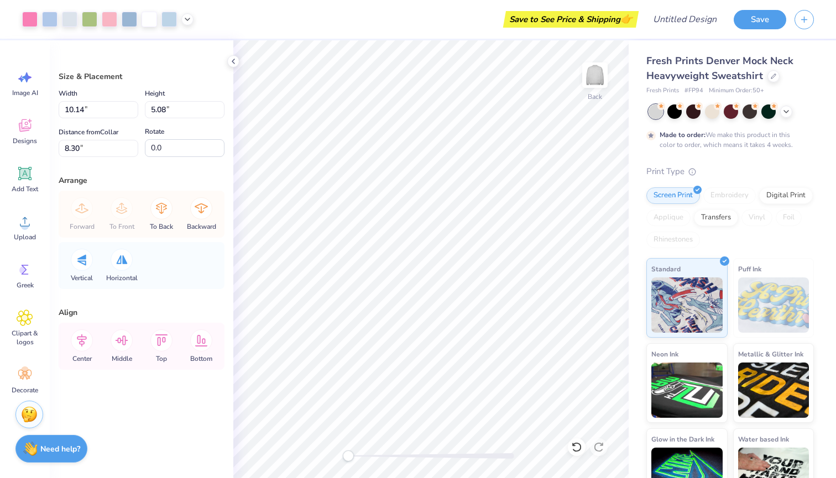
type input "5.82"
type input "2.91"
click at [578, 445] on icon at bounding box center [576, 447] width 11 height 11
type input "10.14"
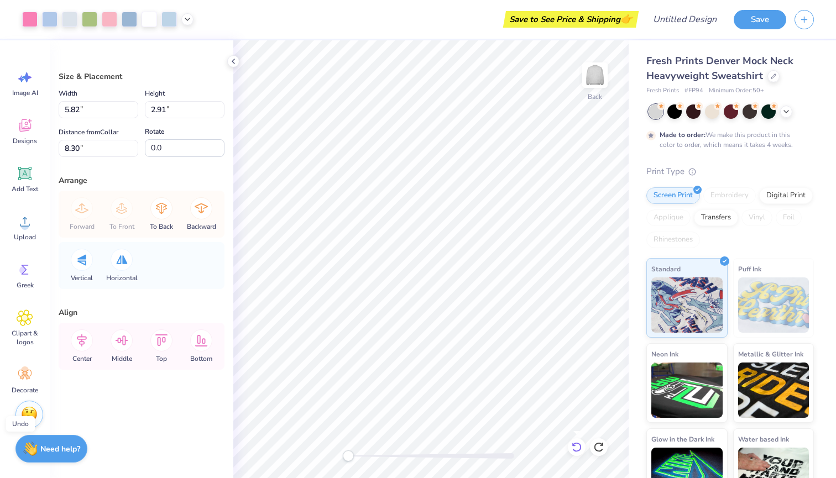
type input "5.08"
click at [578, 447] on icon at bounding box center [576, 447] width 11 height 11
type input "3.00"
click at [578, 447] on icon at bounding box center [576, 447] width 11 height 11
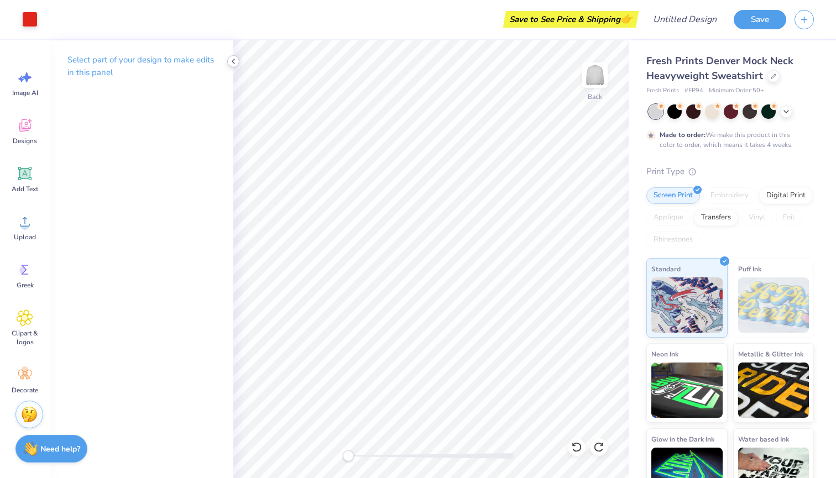
click at [236, 58] on icon at bounding box center [233, 61] width 9 height 9
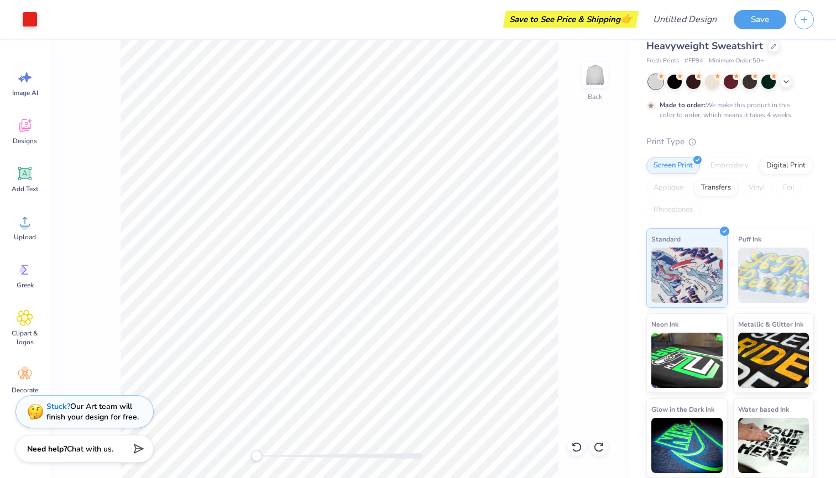
scroll to position [29, 0]
click at [730, 169] on div "Embroidery" at bounding box center [729, 166] width 53 height 17
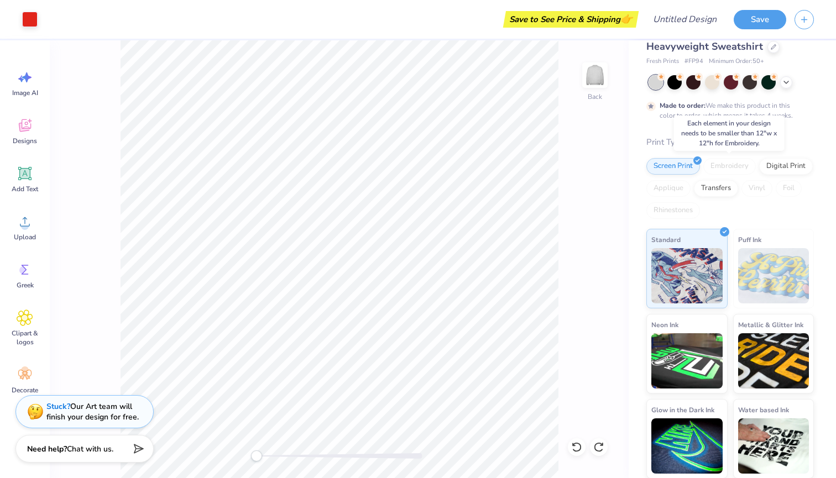
click at [726, 161] on div "Embroidery" at bounding box center [729, 166] width 53 height 17
click at [684, 166] on div "Screen Print" at bounding box center [673, 165] width 54 height 17
click at [694, 159] on div at bounding box center [697, 159] width 8 height 8
click at [697, 158] on icon at bounding box center [697, 159] width 5 height 5
click at [32, 176] on icon at bounding box center [25, 173] width 17 height 17
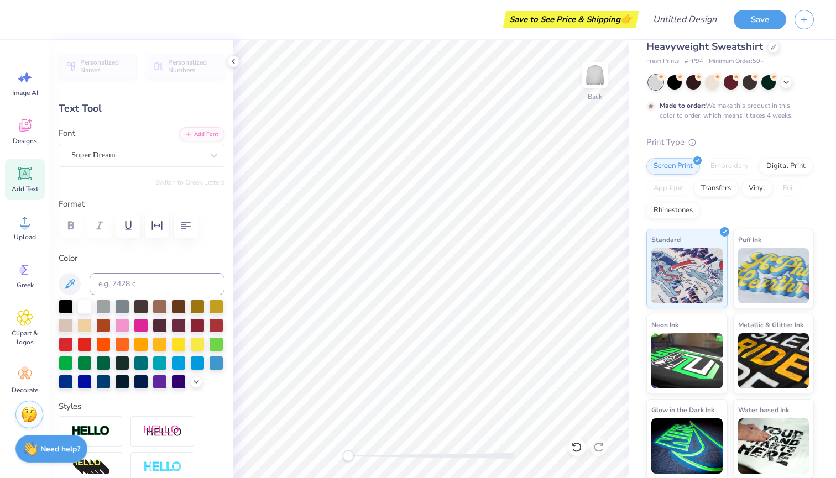
type input "14.28"
type input "3.45"
type input "3.62"
type input "-1.1"
type input "5.84"
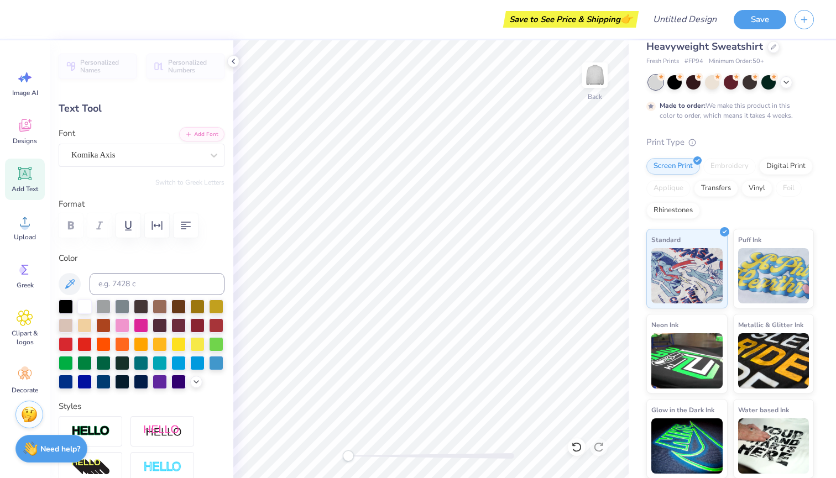
type input "1.69"
type input "9.15"
type input "0.0"
click at [133, 216] on div "Save to See Price & Shipping 👉 Design Title Save Image AI Designs Add Text Uplo…" at bounding box center [418, 239] width 836 height 478
click at [468, 206] on li "Cut" at bounding box center [479, 206] width 87 height 22
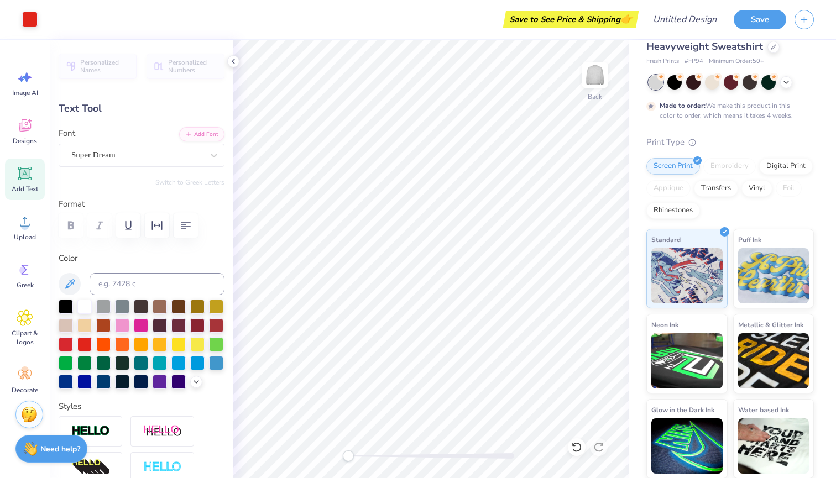
type input "14.28"
type input "3.45"
type input "3.62"
type input "-1.1"
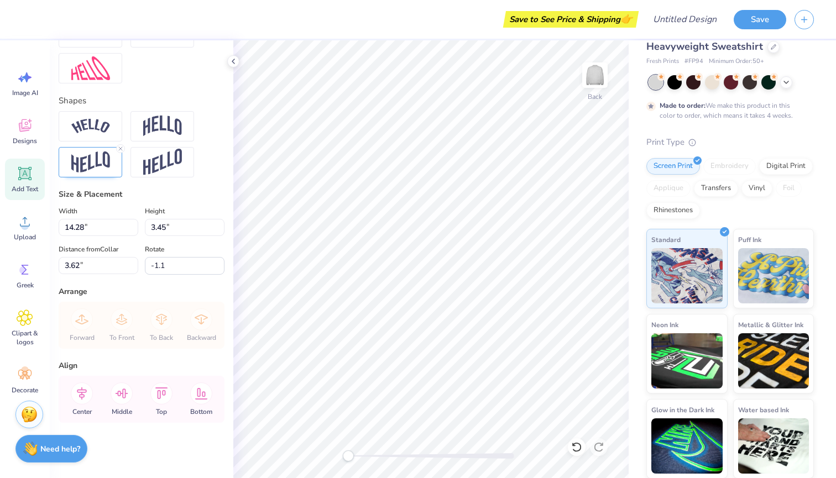
scroll to position [435, 0]
click at [133, 229] on input "14.27" at bounding box center [99, 227] width 80 height 17
click at [133, 229] on input "14.26" at bounding box center [99, 227] width 80 height 17
click at [133, 229] on input "14.25" at bounding box center [99, 227] width 80 height 17
click at [133, 229] on input "14.24" at bounding box center [99, 227] width 80 height 17
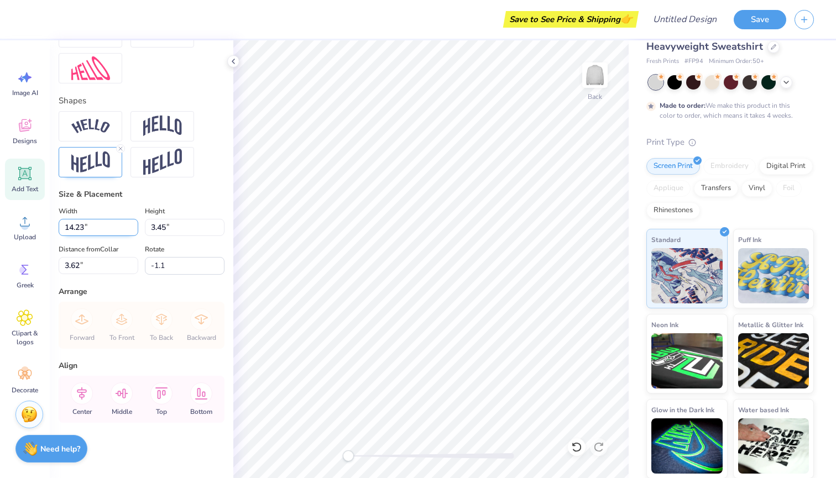
click at [133, 229] on input "14.23" at bounding box center [99, 227] width 80 height 17
click at [133, 229] on input "14.22" at bounding box center [99, 227] width 80 height 17
click at [133, 229] on input "14.21" at bounding box center [99, 227] width 80 height 17
click at [133, 229] on input "14.2" at bounding box center [99, 227] width 80 height 17
click at [113, 229] on input "14.2" at bounding box center [99, 227] width 80 height 17
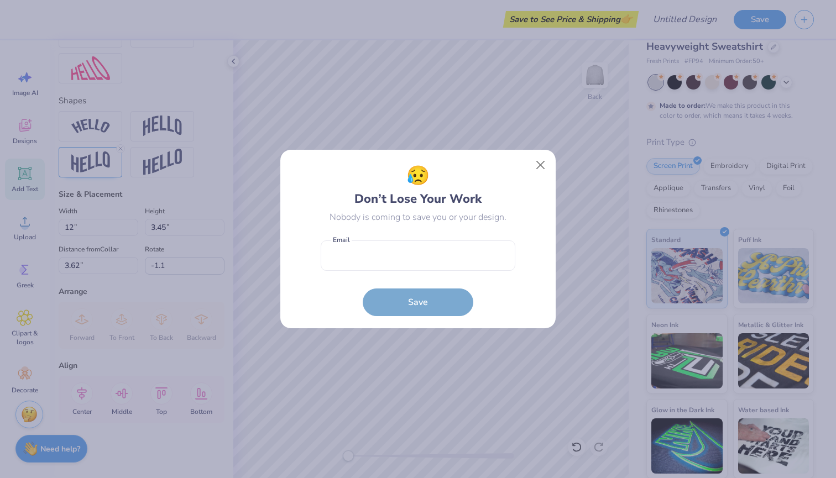
type input "12.00"
type input "2.90"
type input "3.90"
click at [539, 168] on button "Close" at bounding box center [540, 165] width 21 height 21
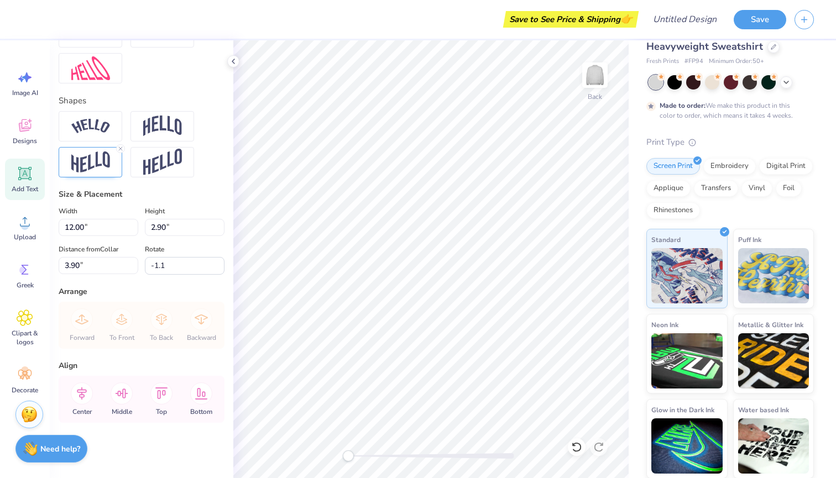
click at [210, 186] on div "Personalized Names Personalized Numbers Text Tool Add Font Font Komika Axis Swi…" at bounding box center [142, 259] width 184 height 438
click at [734, 161] on div "Embroidery" at bounding box center [729, 165] width 53 height 17
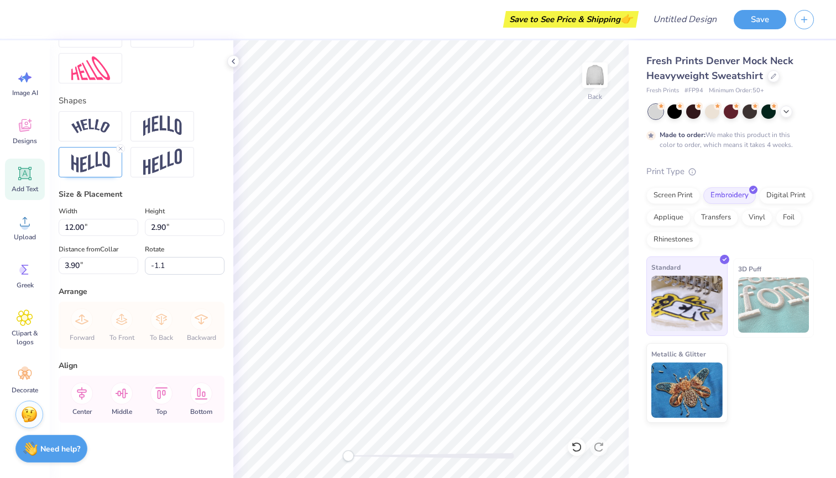
click at [697, 290] on img at bounding box center [686, 303] width 71 height 55
type input "0.0"
click at [232, 61] on polyline at bounding box center [233, 61] width 2 height 4
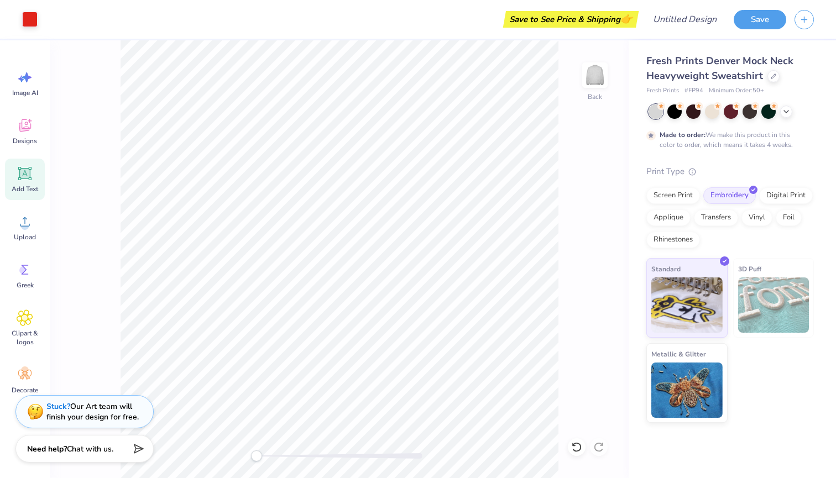
click at [25, 178] on icon at bounding box center [25, 174] width 11 height 11
type input "5.84"
type input "1.69"
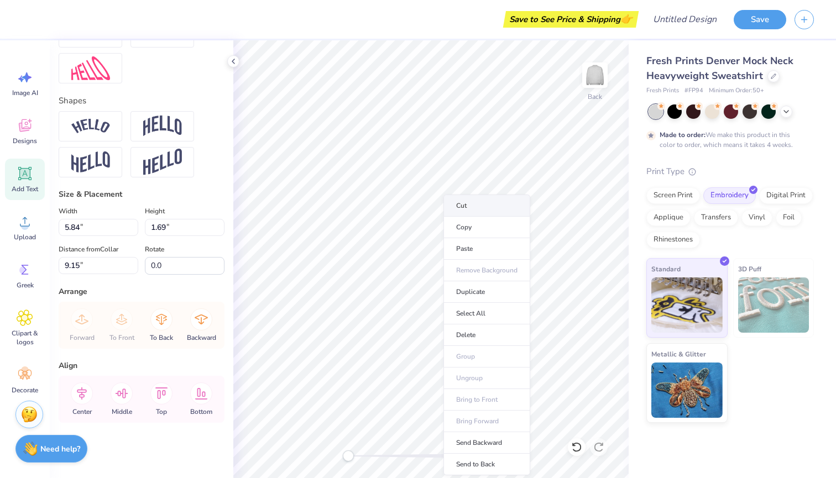
click at [485, 208] on li "Cut" at bounding box center [487, 206] width 87 height 22
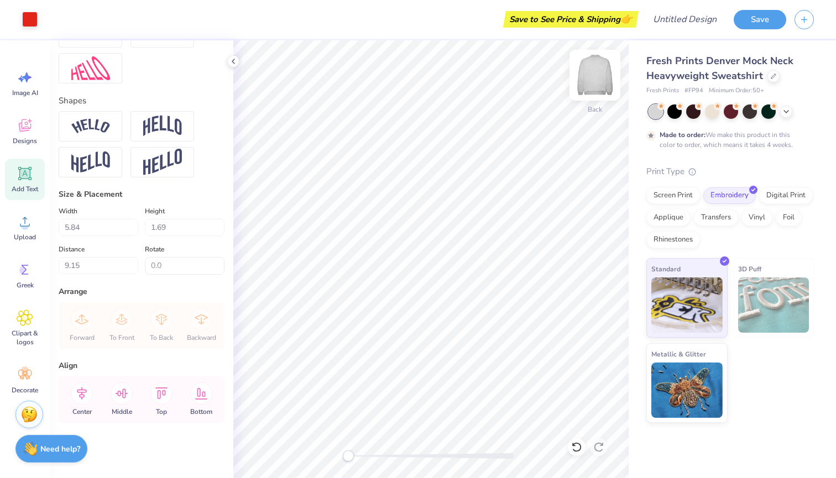
click at [598, 79] on img at bounding box center [595, 75] width 44 height 44
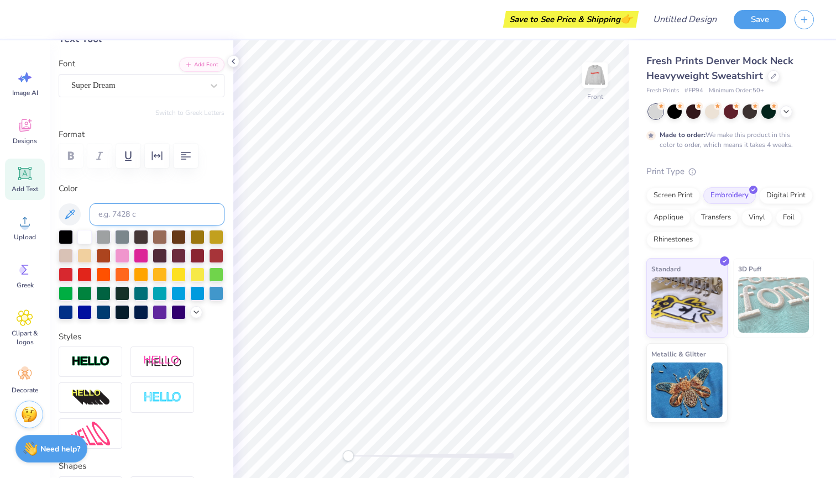
scroll to position [113, 0]
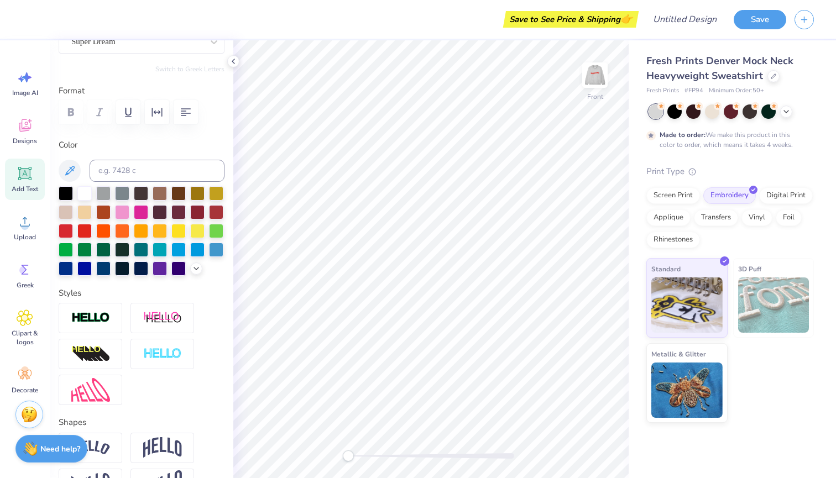
click at [14, 181] on div "Add Text" at bounding box center [25, 179] width 40 height 41
type input "11.40"
type input "4.49"
type input "11.41"
type textarea "T"
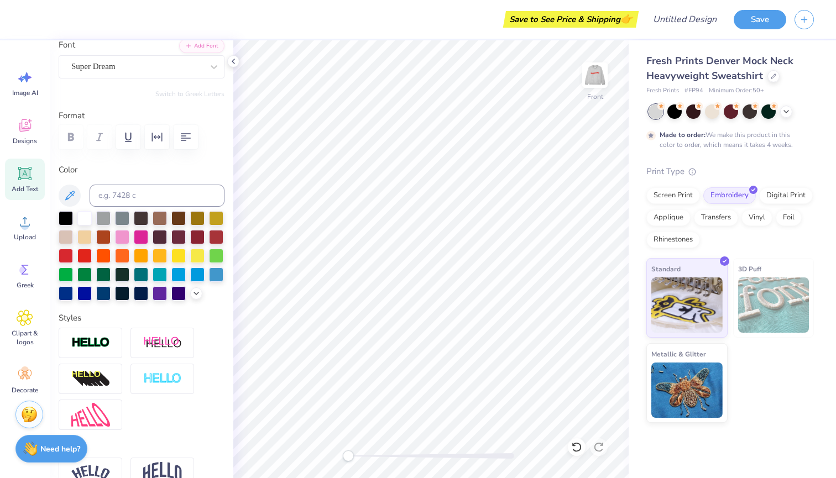
scroll to position [67, 0]
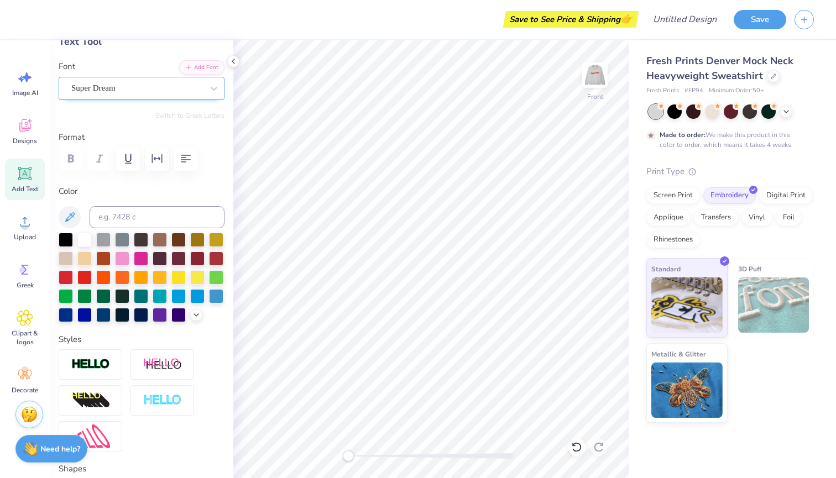
type textarea "[PERSON_NAME]"
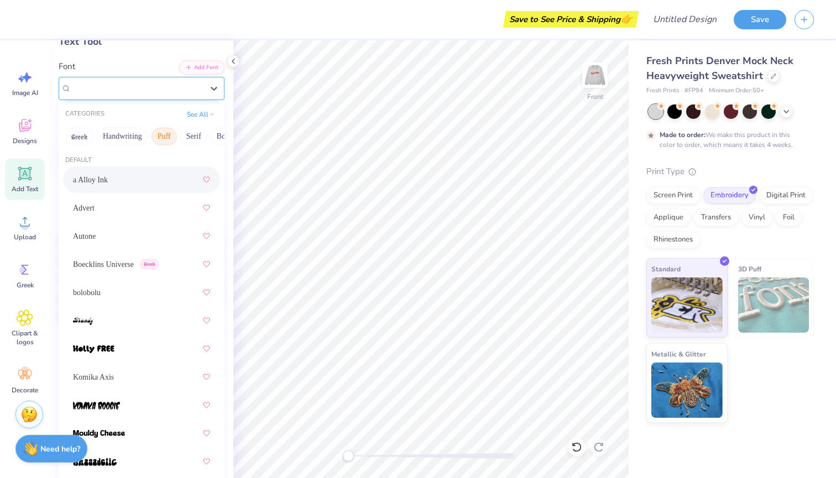
click at [155, 87] on div "Super Dream" at bounding box center [137, 88] width 134 height 17
click at [126, 138] on button "Handwriting" at bounding box center [122, 137] width 51 height 18
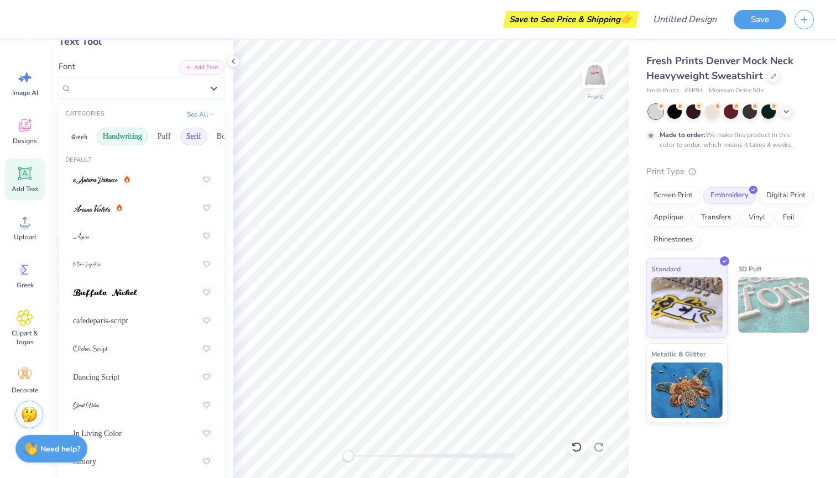
click at [180, 132] on button "Serif" at bounding box center [193, 137] width 27 height 18
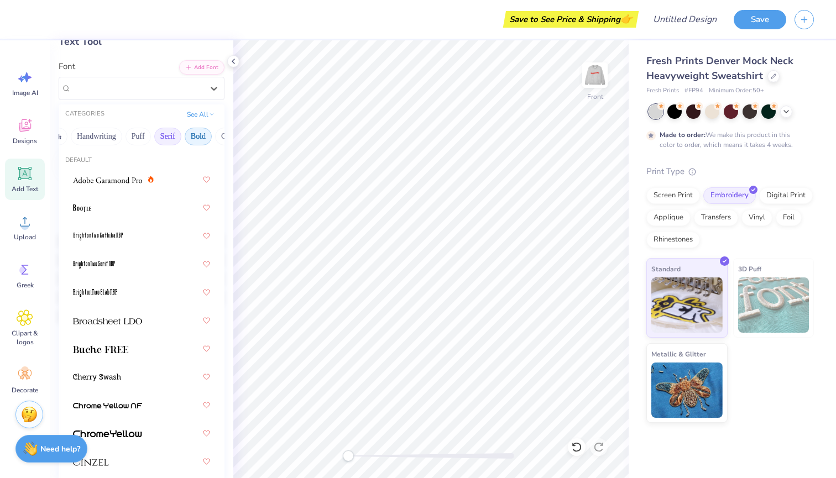
click at [197, 138] on button "Bold" at bounding box center [198, 137] width 27 height 18
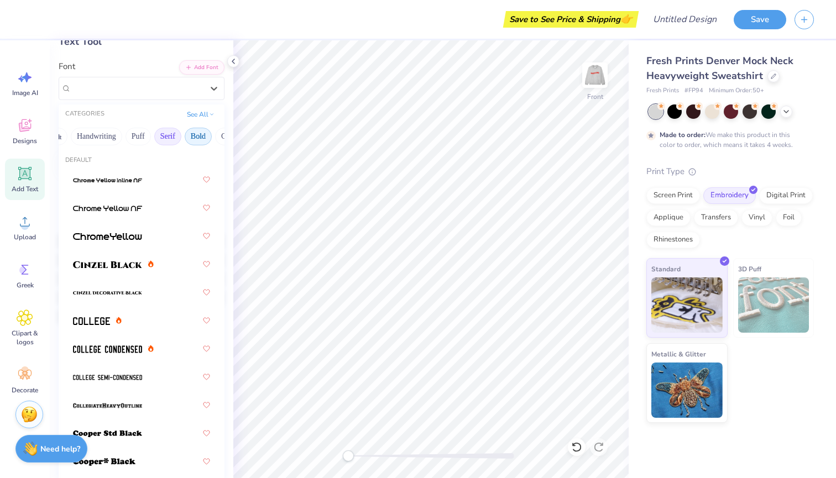
click at [170, 139] on button "Serif" at bounding box center [167, 137] width 27 height 18
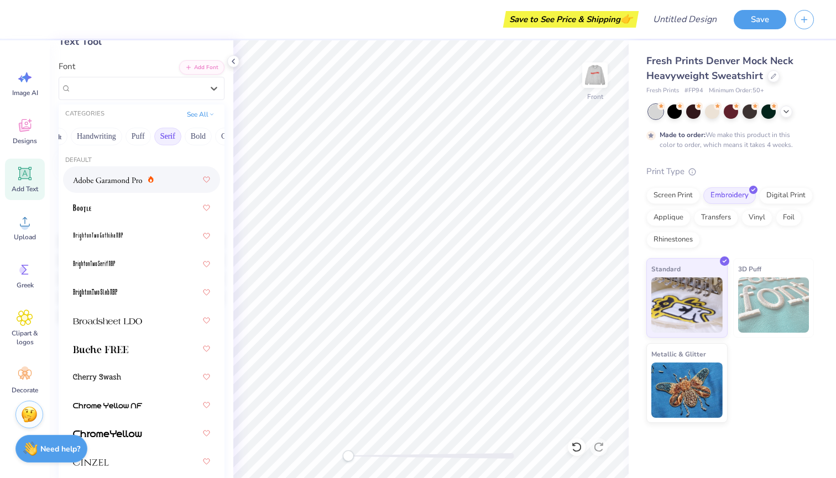
click at [134, 182] on img at bounding box center [107, 180] width 69 height 8
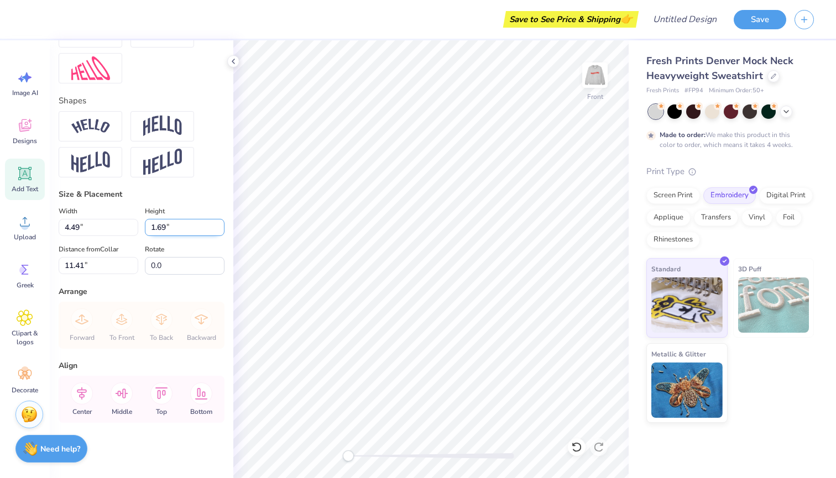
scroll to position [435, 0]
click at [134, 231] on input "4.48" at bounding box center [99, 227] width 80 height 17
click at [134, 231] on input "4.47" at bounding box center [99, 227] width 80 height 17
click at [134, 231] on input "4.46" at bounding box center [99, 227] width 80 height 17
click at [134, 231] on input "4.45" at bounding box center [99, 227] width 80 height 17
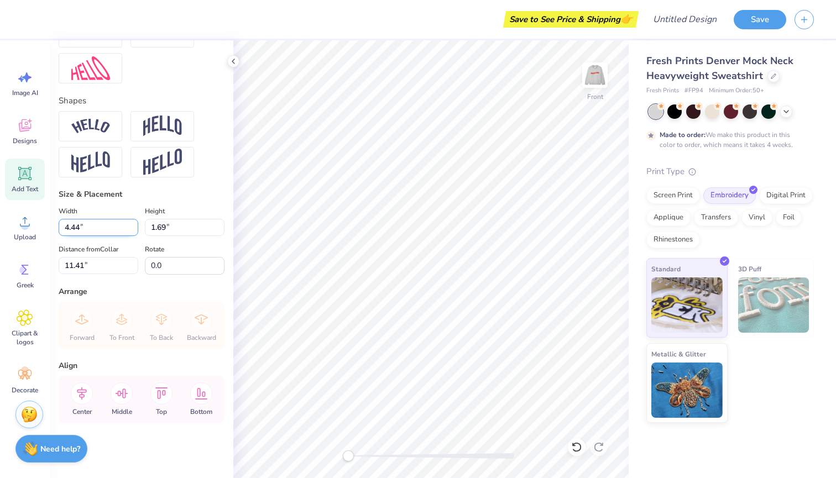
click at [134, 231] on input "4.44" at bounding box center [99, 227] width 80 height 17
click at [134, 231] on input "4.43" at bounding box center [99, 227] width 80 height 17
type input "4.42"
click at [134, 231] on input "4.42" at bounding box center [99, 227] width 80 height 17
type input "1.68"
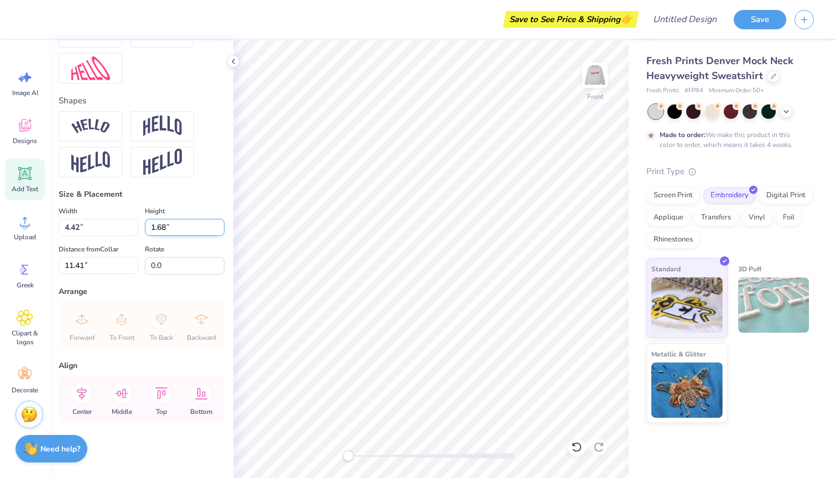
click at [222, 231] on input "1.68" at bounding box center [185, 227] width 80 height 17
type input "8.42"
type input "11.43"
click at [222, 231] on input "1.67" at bounding box center [185, 227] width 80 height 17
click at [222, 231] on input "1.66" at bounding box center [185, 227] width 80 height 17
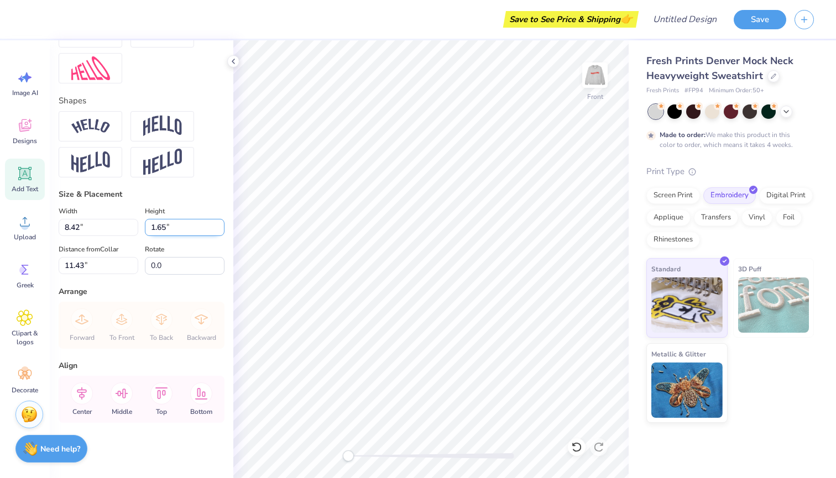
click at [222, 231] on input "1.65" at bounding box center [185, 227] width 80 height 17
click at [222, 231] on input "1.64" at bounding box center [185, 227] width 80 height 17
click at [222, 231] on input "1.63" at bounding box center [185, 227] width 80 height 17
click at [222, 231] on input "1.62" at bounding box center [185, 227] width 80 height 17
click at [218, 229] on input "1.61" at bounding box center [185, 227] width 80 height 17
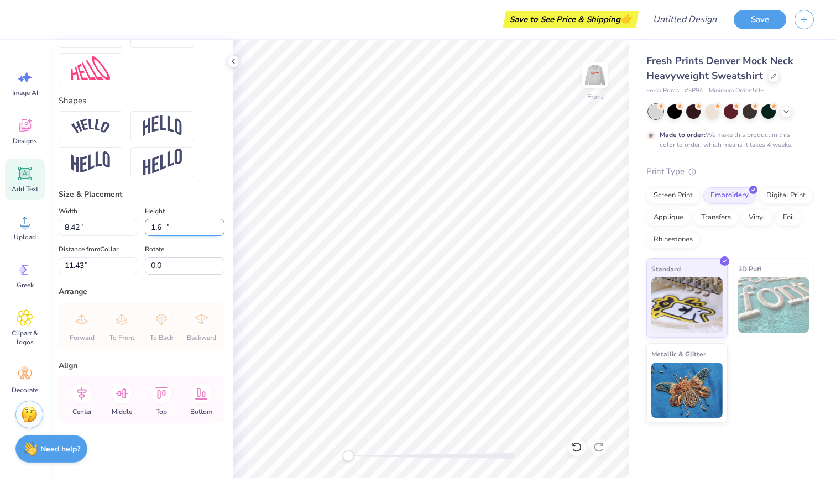
click at [218, 229] on input "1.6" at bounding box center [185, 227] width 80 height 17
click at [218, 229] on input "1.59" at bounding box center [185, 227] width 80 height 17
click at [218, 229] on input "1.58" at bounding box center [185, 227] width 80 height 17
click at [218, 229] on input "1.57" at bounding box center [185, 227] width 80 height 17
click at [218, 229] on input "1.56" at bounding box center [185, 227] width 80 height 17
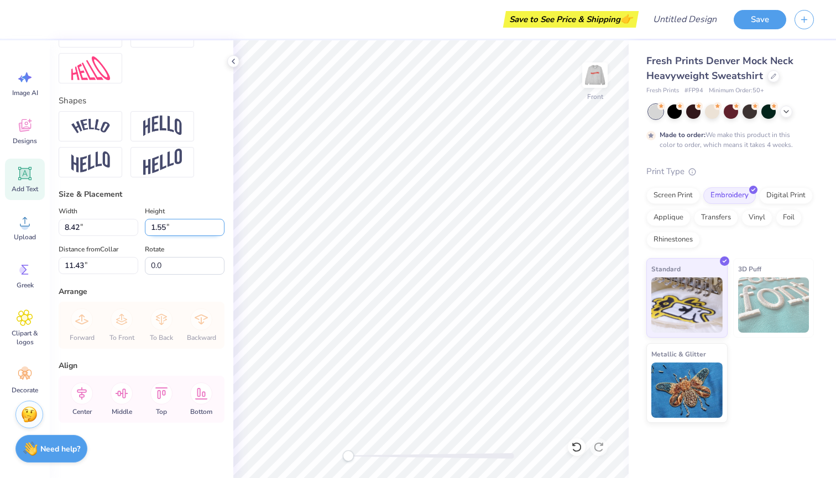
click at [218, 229] on input "1.55" at bounding box center [185, 227] width 80 height 17
type input "1.54"
click at [218, 229] on input "1.54" at bounding box center [185, 227] width 80 height 17
type input "7.89"
click at [210, 193] on div "Size & Placement" at bounding box center [142, 195] width 166 height 12
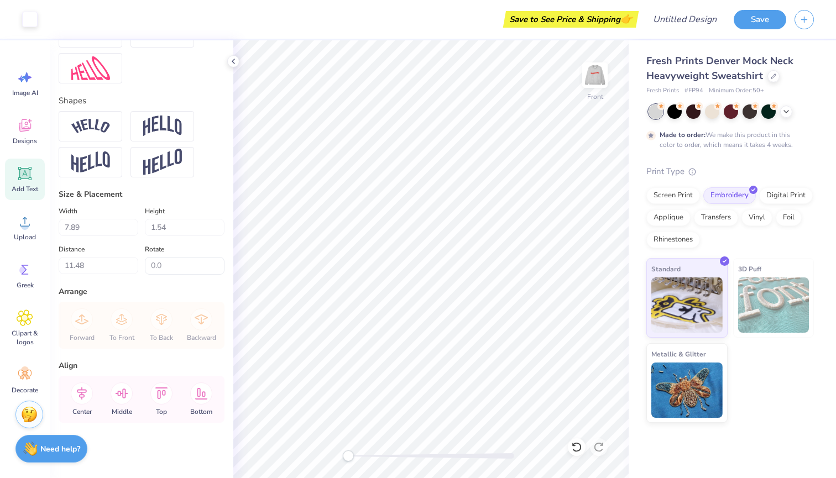
type input "0.50"
click at [168, 226] on input "1.54" at bounding box center [185, 227] width 80 height 17
type input "1"
click at [205, 190] on div "Size & Placement" at bounding box center [142, 195] width 166 height 12
type input "5.12"
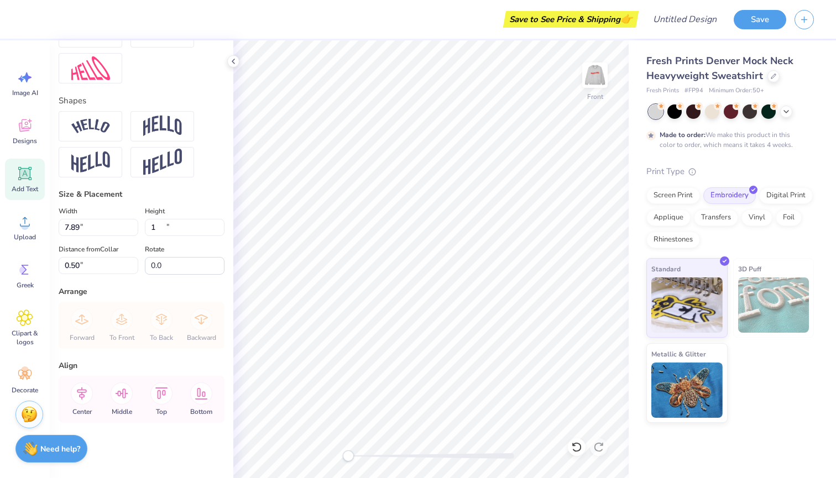
type input "1.00"
type input "2.50"
click at [179, 232] on input "1.00" at bounding box center [185, 227] width 80 height 17
type input "1"
type input ".50"
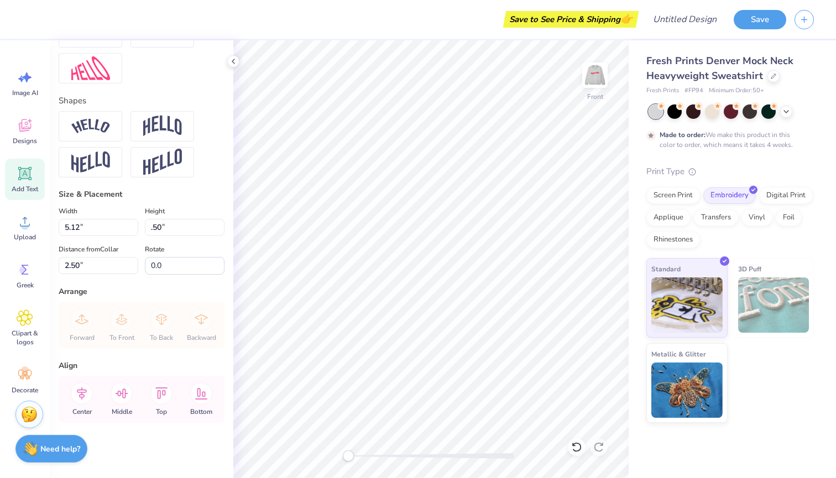
click at [175, 194] on div "Size & Placement" at bounding box center [142, 195] width 166 height 12
type input "2.56"
type input "0.50"
type input "2.75"
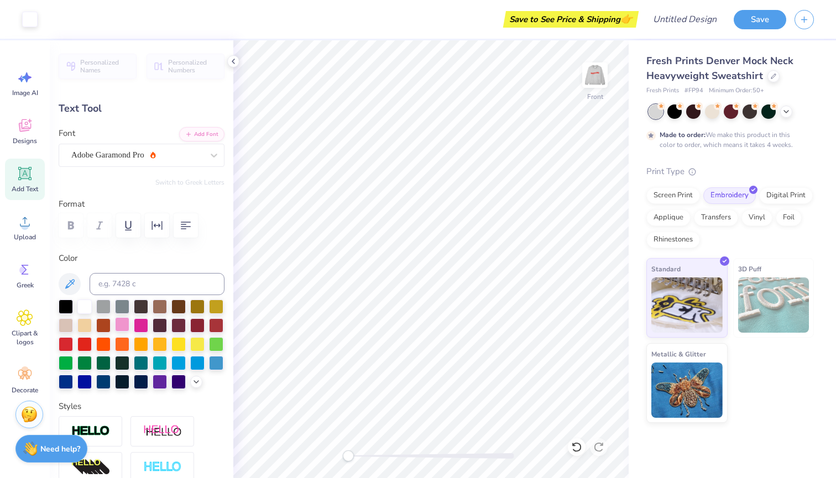
scroll to position [0, 0]
click at [86, 346] on div at bounding box center [84, 343] width 14 height 14
click at [232, 65] on icon at bounding box center [233, 61] width 9 height 9
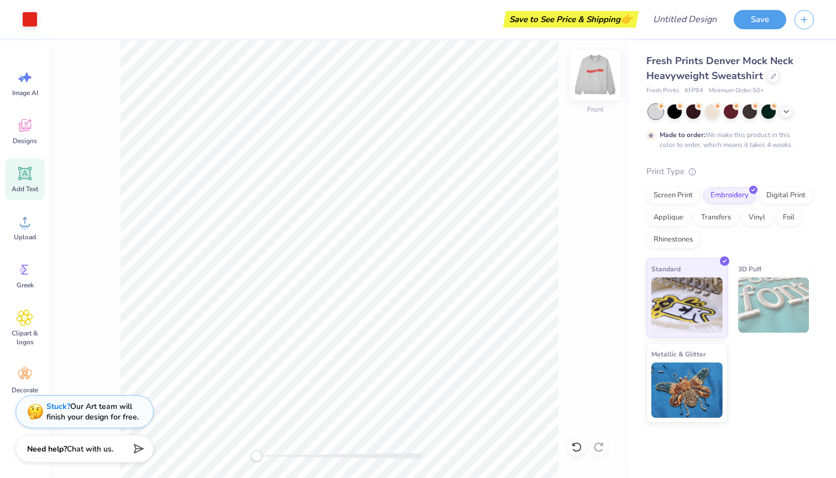
click at [603, 72] on img at bounding box center [595, 75] width 44 height 44
click at [603, 80] on img at bounding box center [595, 75] width 44 height 44
click at [603, 80] on img at bounding box center [595, 75] width 22 height 22
